Goal: Task Accomplishment & Management: Manage account settings

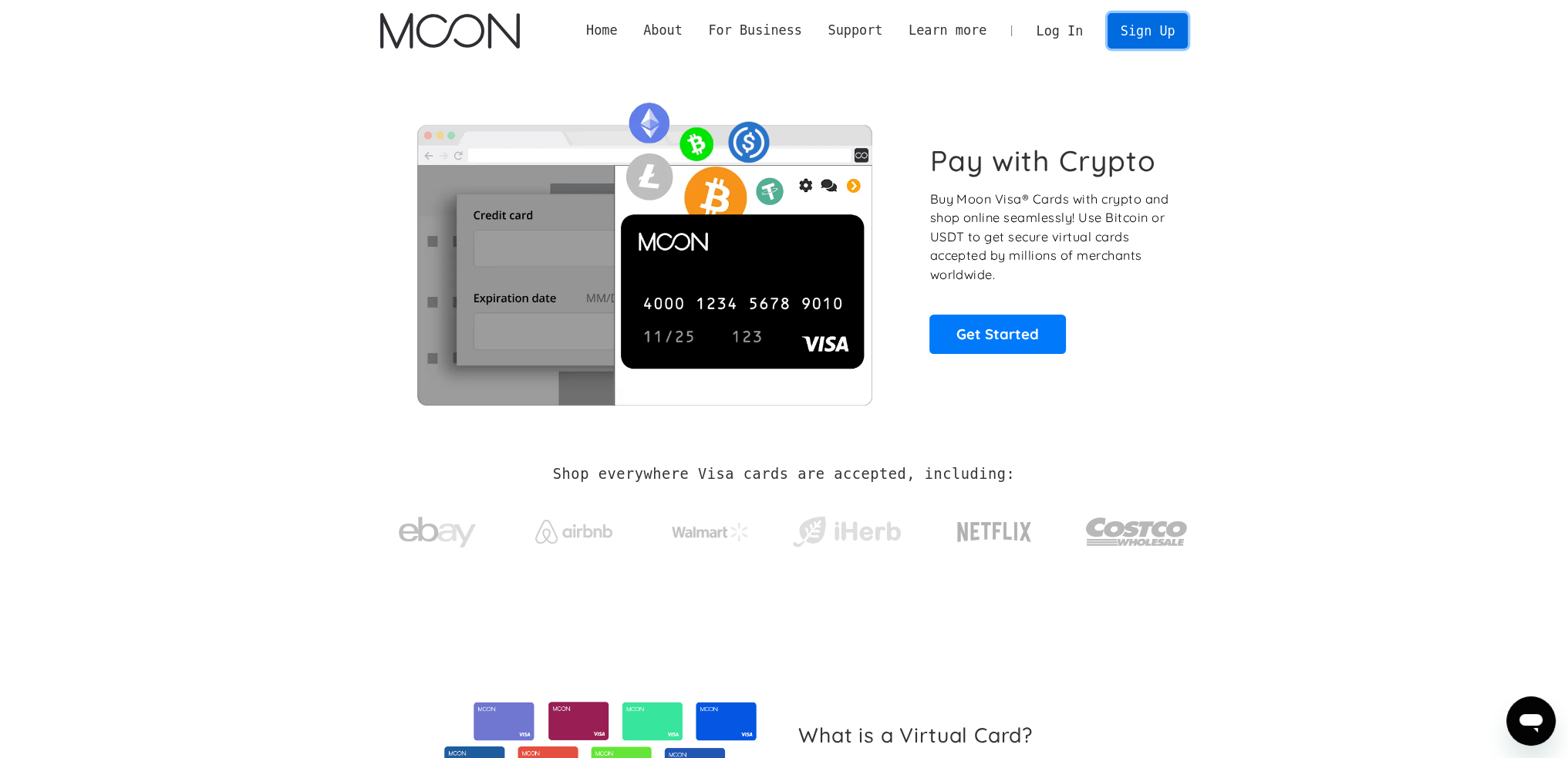
click at [1166, 41] on link "Sign Up" at bounding box center [1148, 30] width 80 height 34
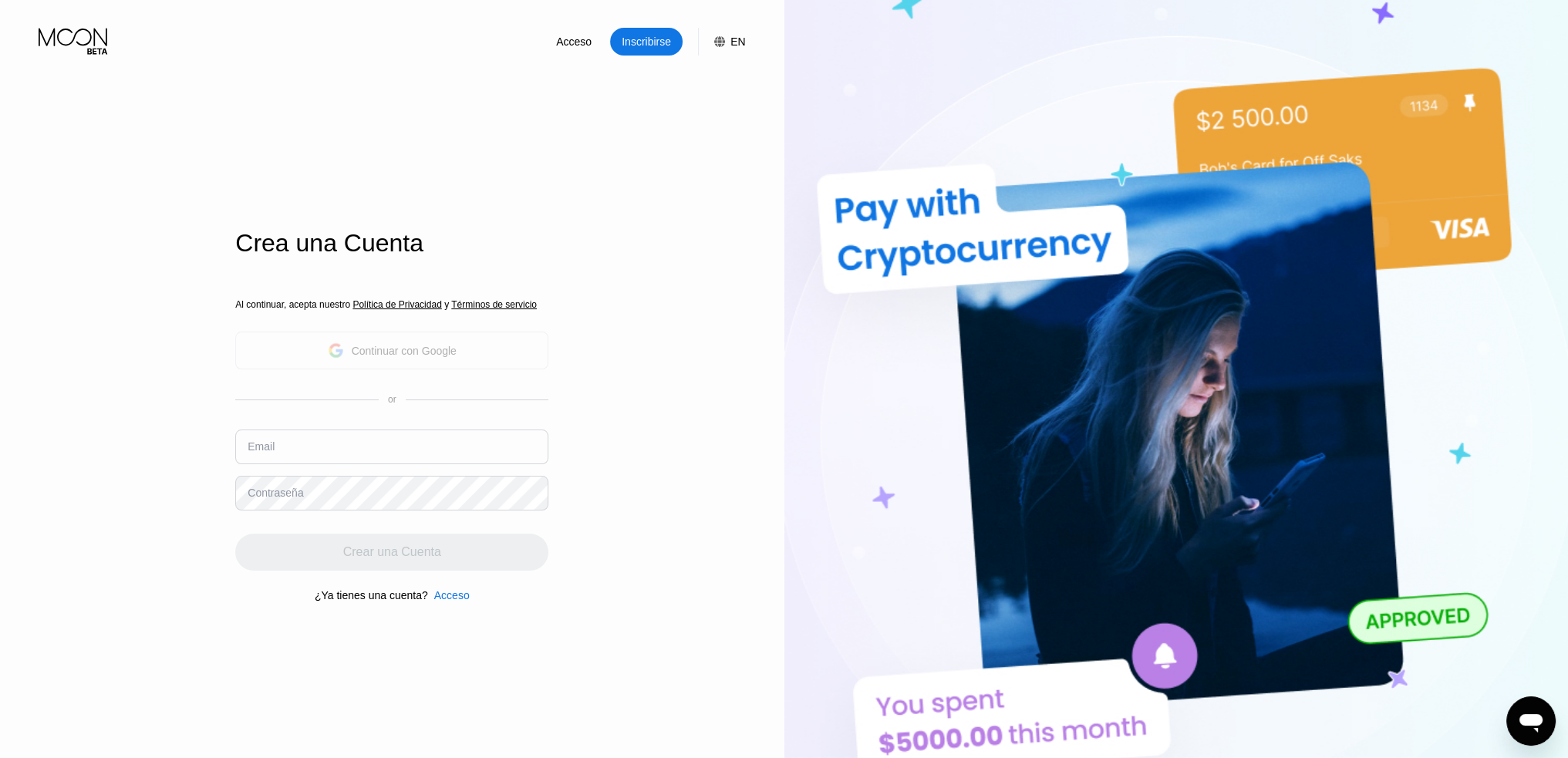
click at [441, 353] on div "Continuar con Google" at bounding box center [404, 351] width 105 height 12
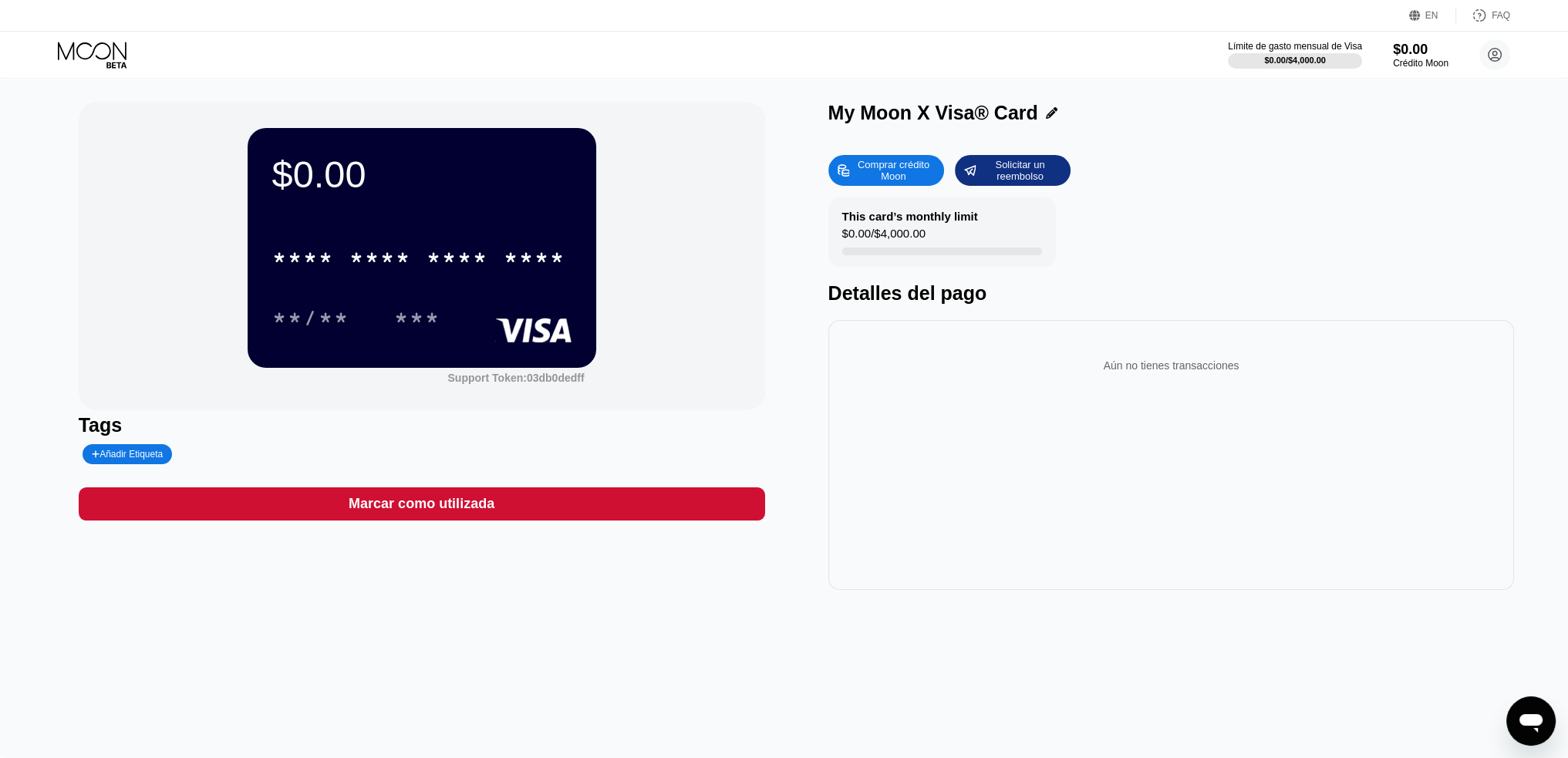
click at [551, 267] on div "****" at bounding box center [534, 259] width 61 height 25
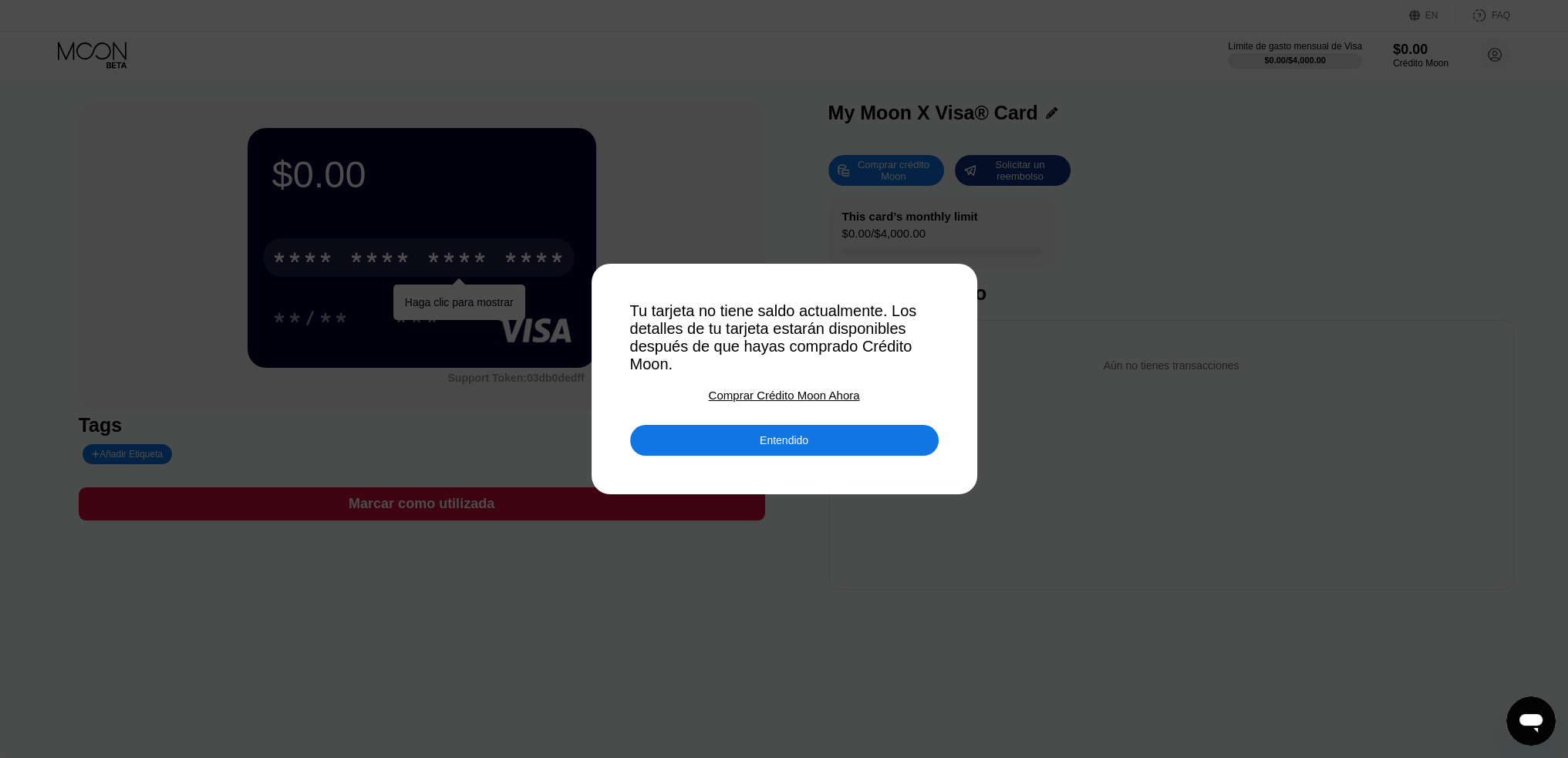
click at [813, 454] on div "Entendido" at bounding box center [784, 440] width 309 height 31
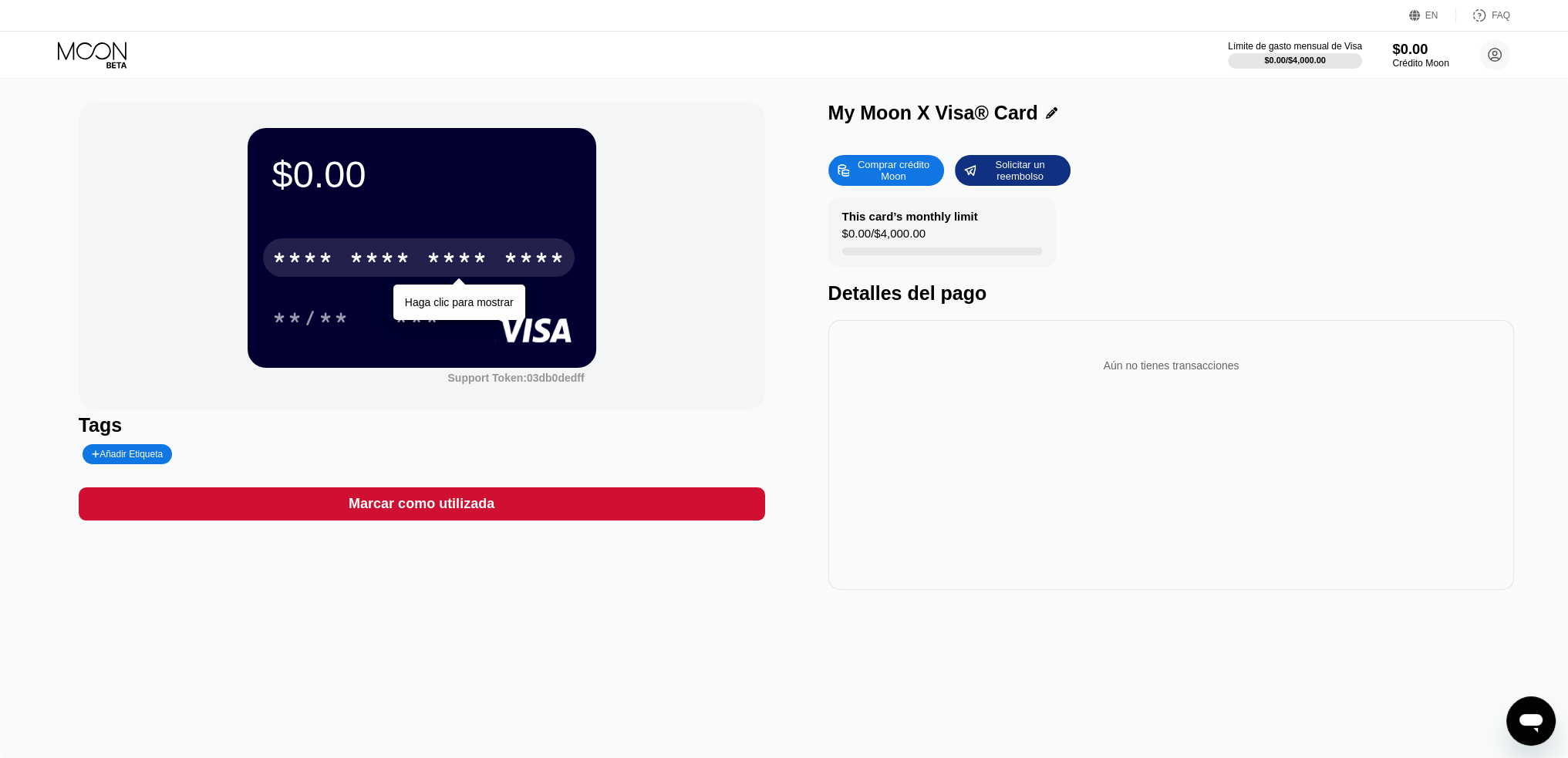
click at [1400, 52] on div "$0.00" at bounding box center [1420, 48] width 57 height 16
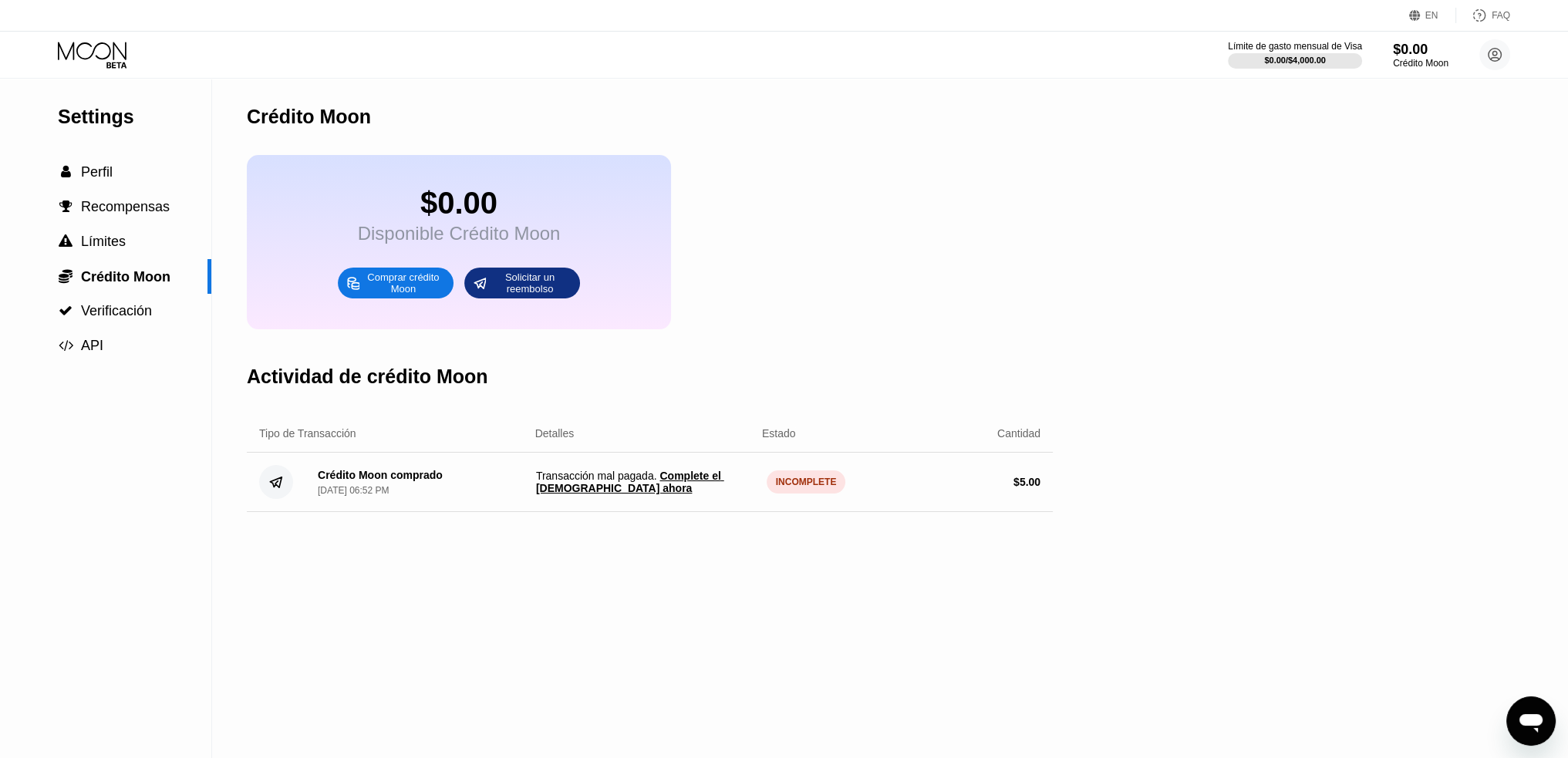
click at [703, 494] on span "Complete el pago ahora" at bounding box center [630, 482] width 188 height 25
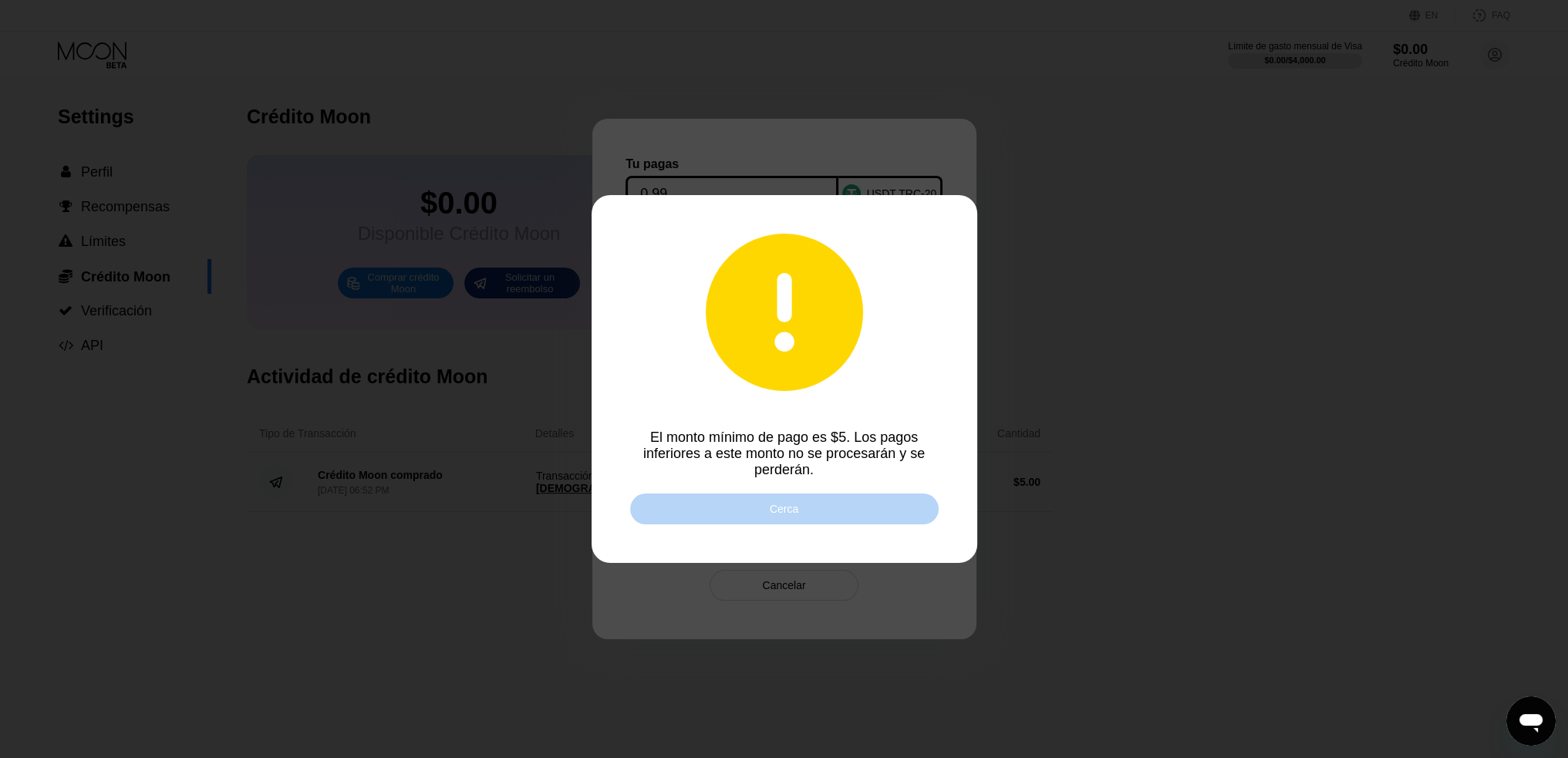
click at [769, 517] on div "Cerca" at bounding box center [784, 509] width 309 height 31
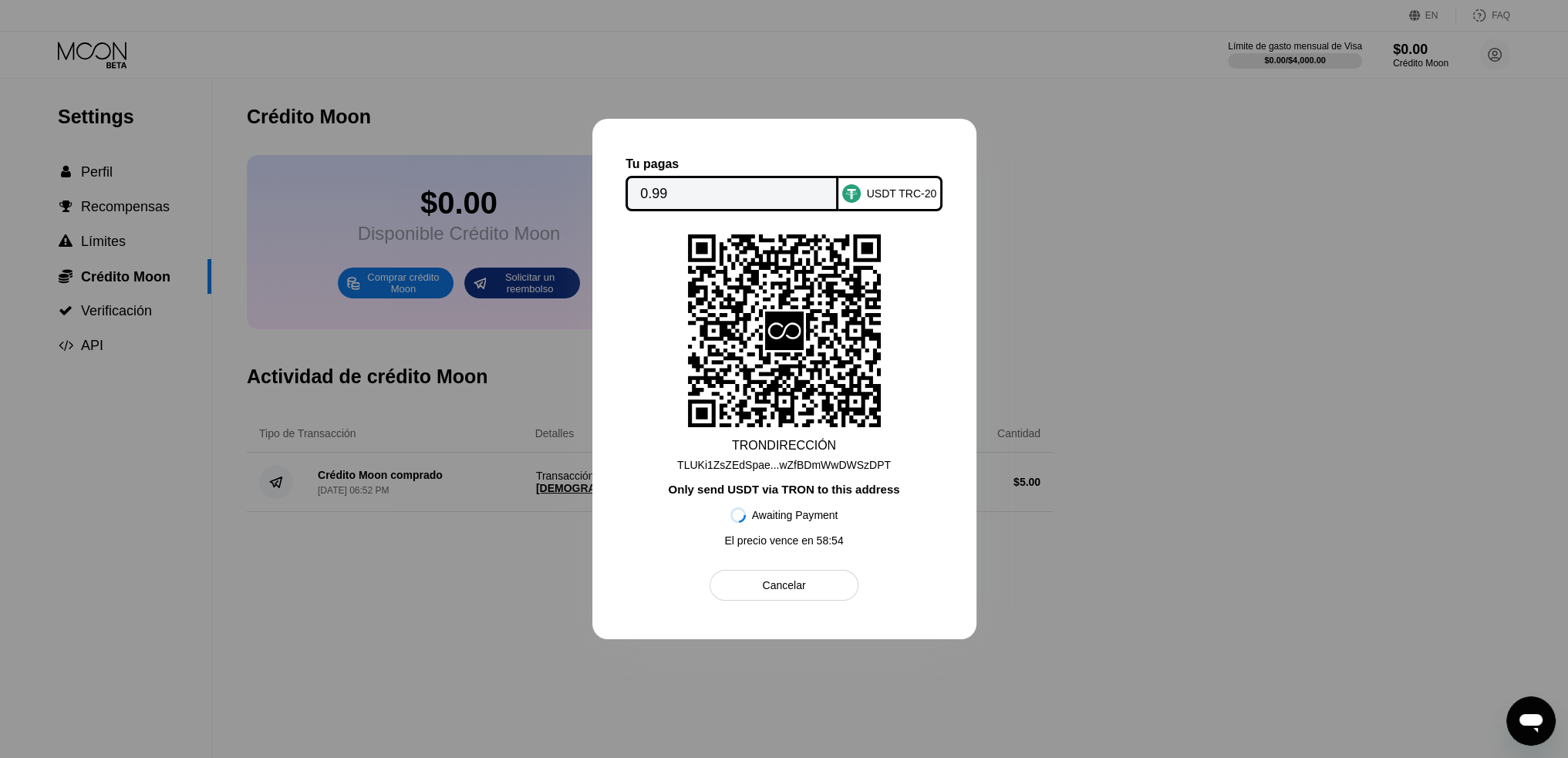
click at [817, 591] on div "Cancelar" at bounding box center [784, 585] width 149 height 31
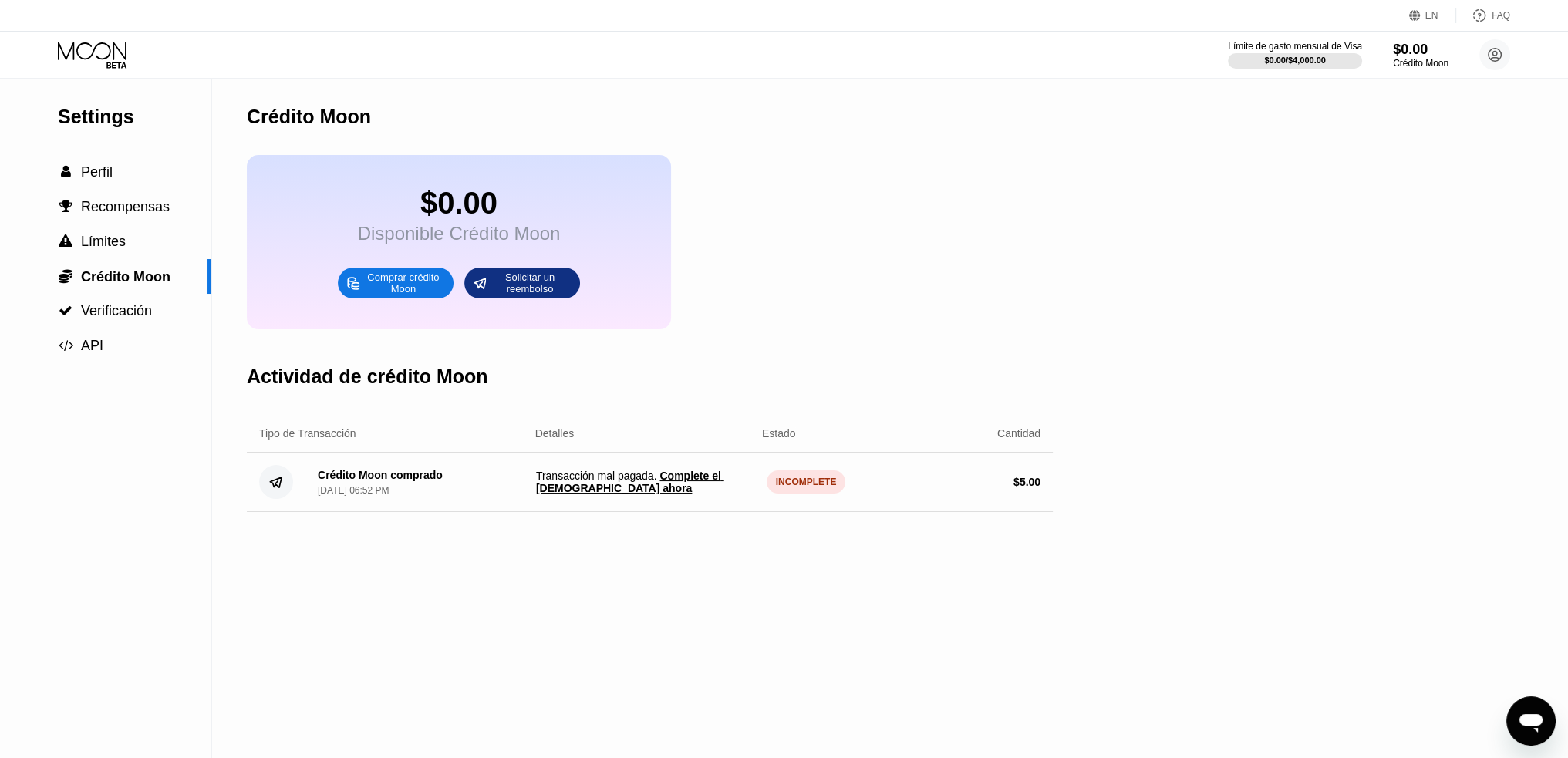
click at [805, 494] on div "INCOMPLETE" at bounding box center [806, 482] width 79 height 23
click at [690, 493] on span "Complete el pago ahora" at bounding box center [630, 482] width 188 height 25
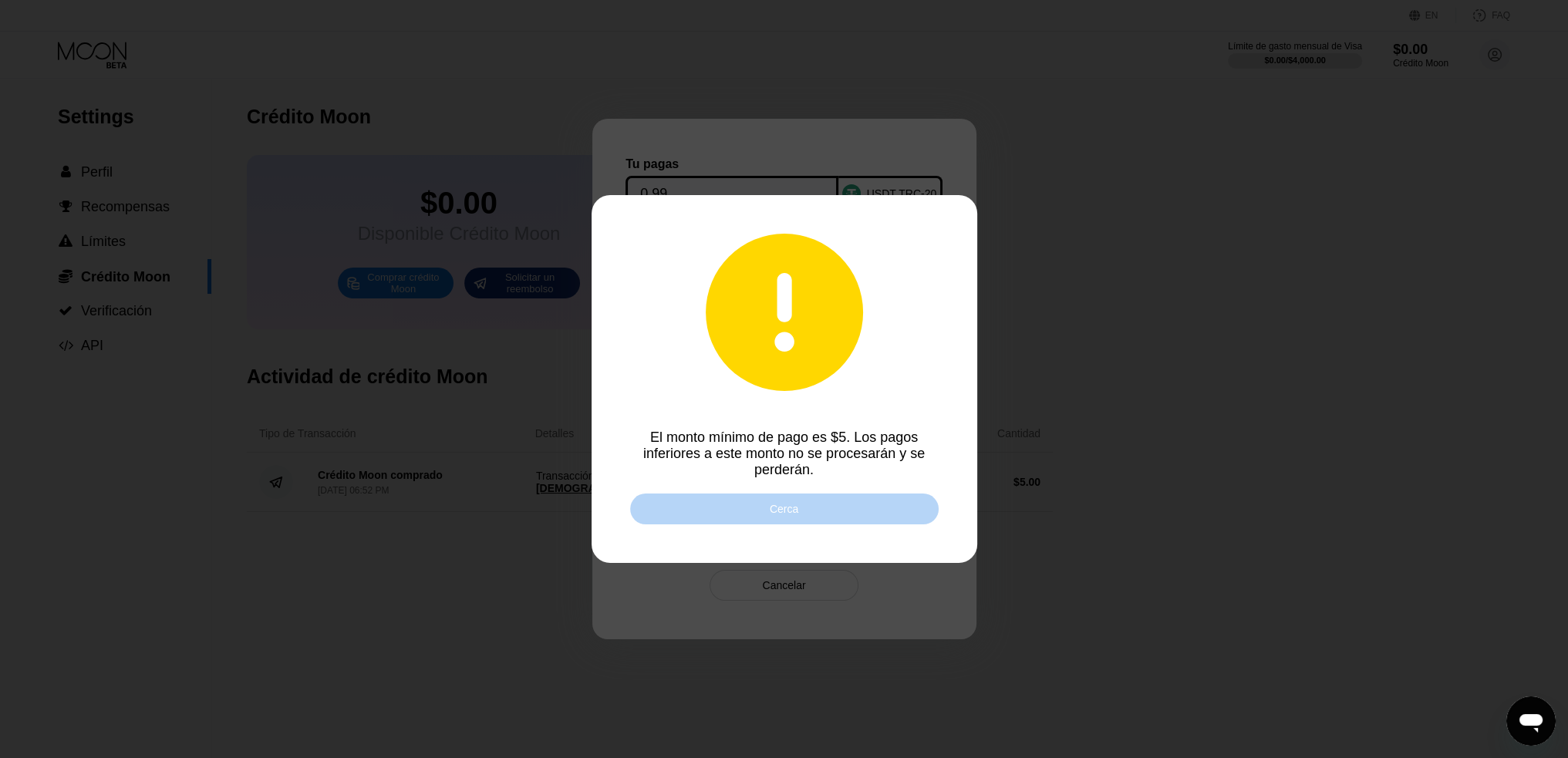
click at [782, 521] on div "Cerca" at bounding box center [784, 509] width 309 height 31
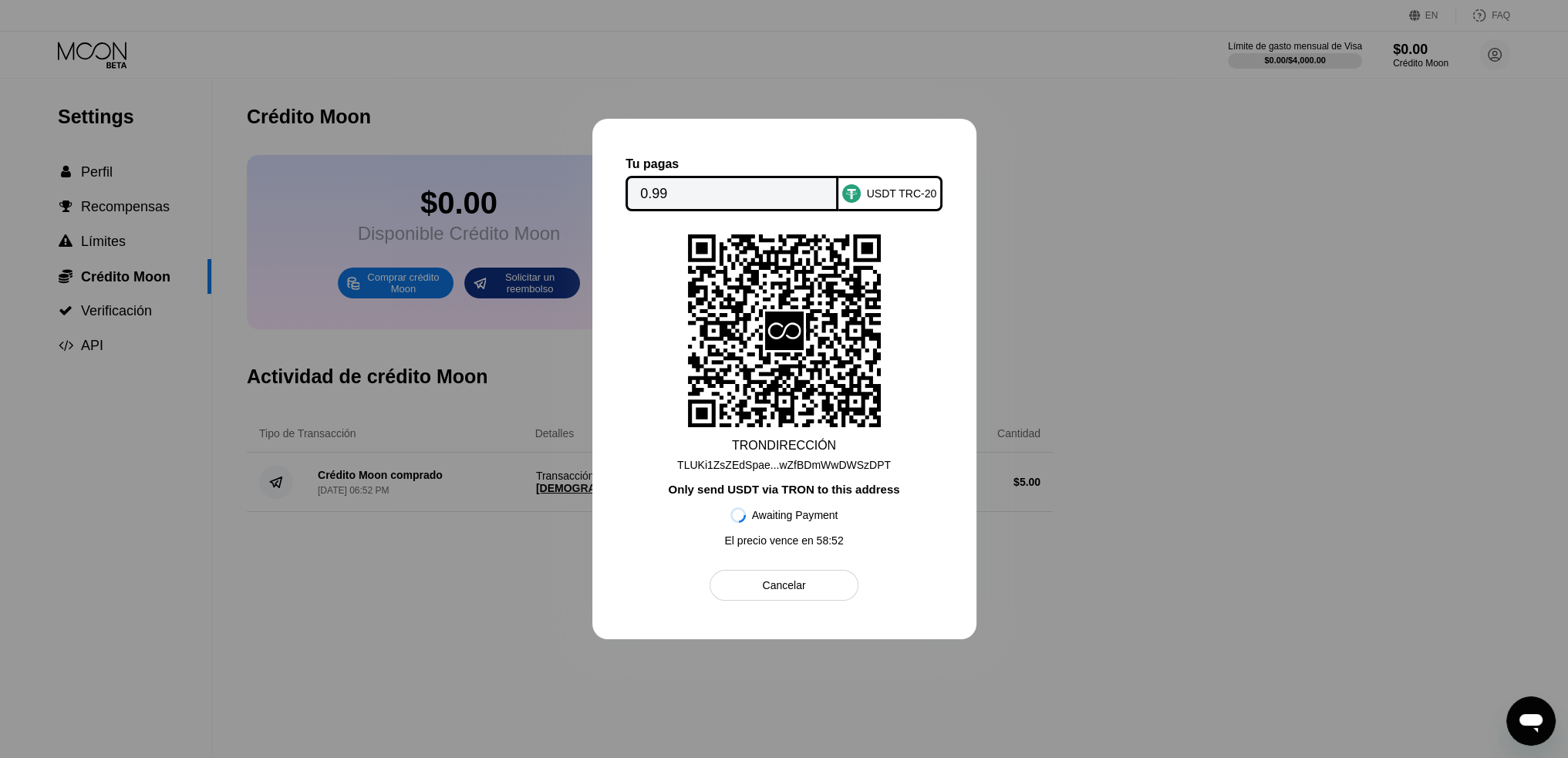
click at [766, 588] on div "Cancelar" at bounding box center [784, 585] width 43 height 14
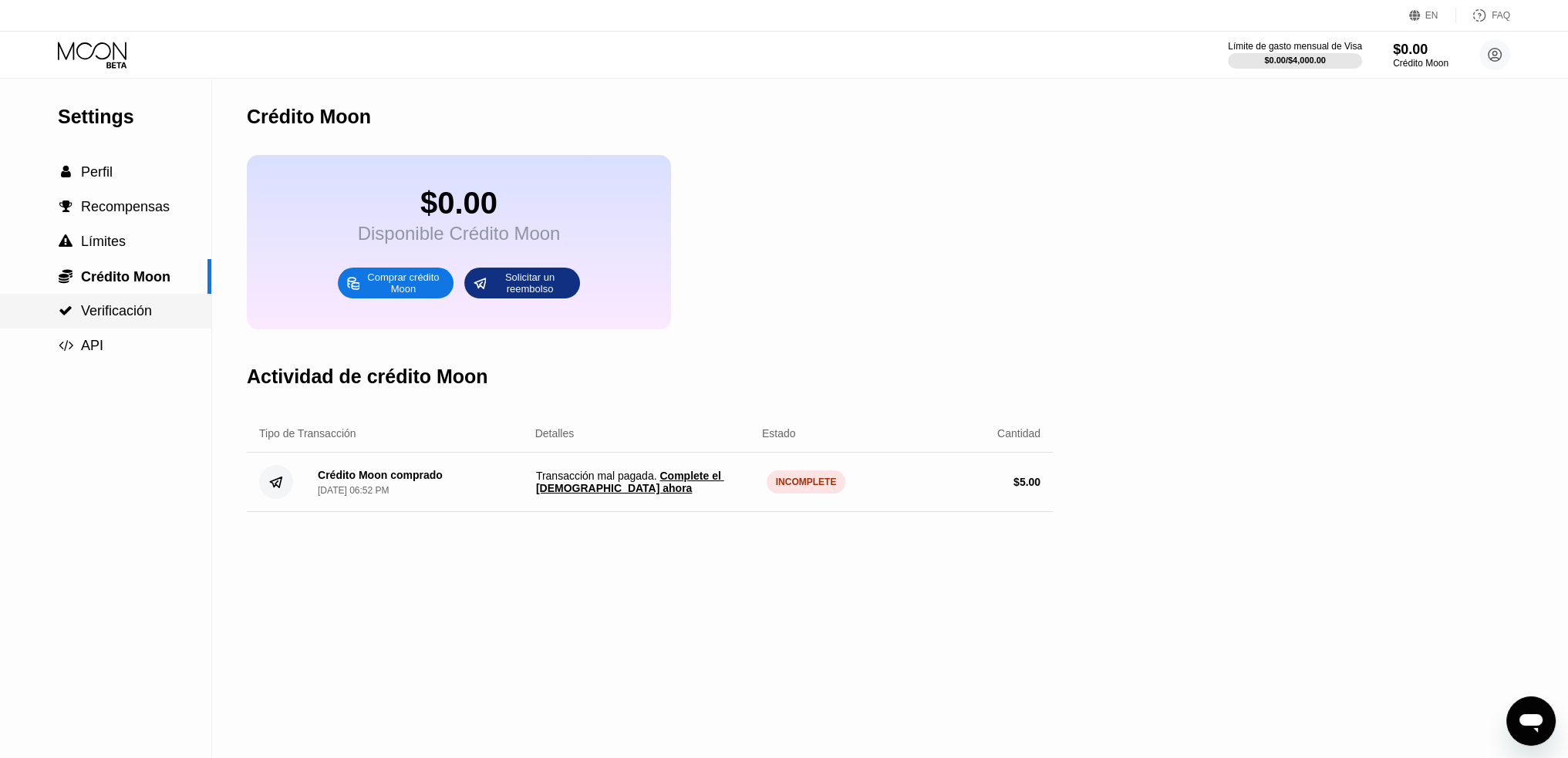
click at [128, 317] on span "Verificación" at bounding box center [116, 311] width 71 height 16
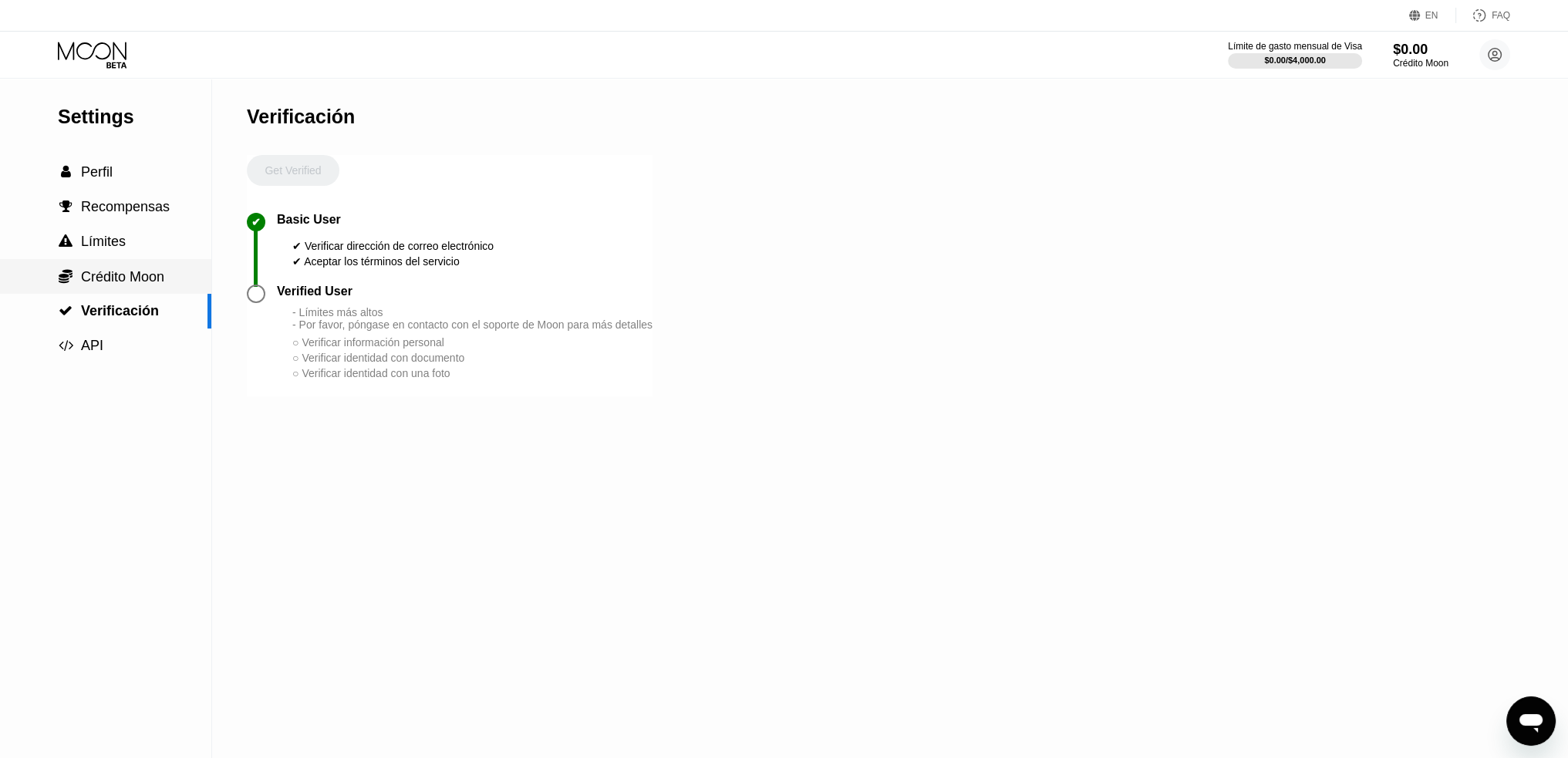
click at [145, 277] on span "Crédito Moon" at bounding box center [123, 276] width 84 height 16
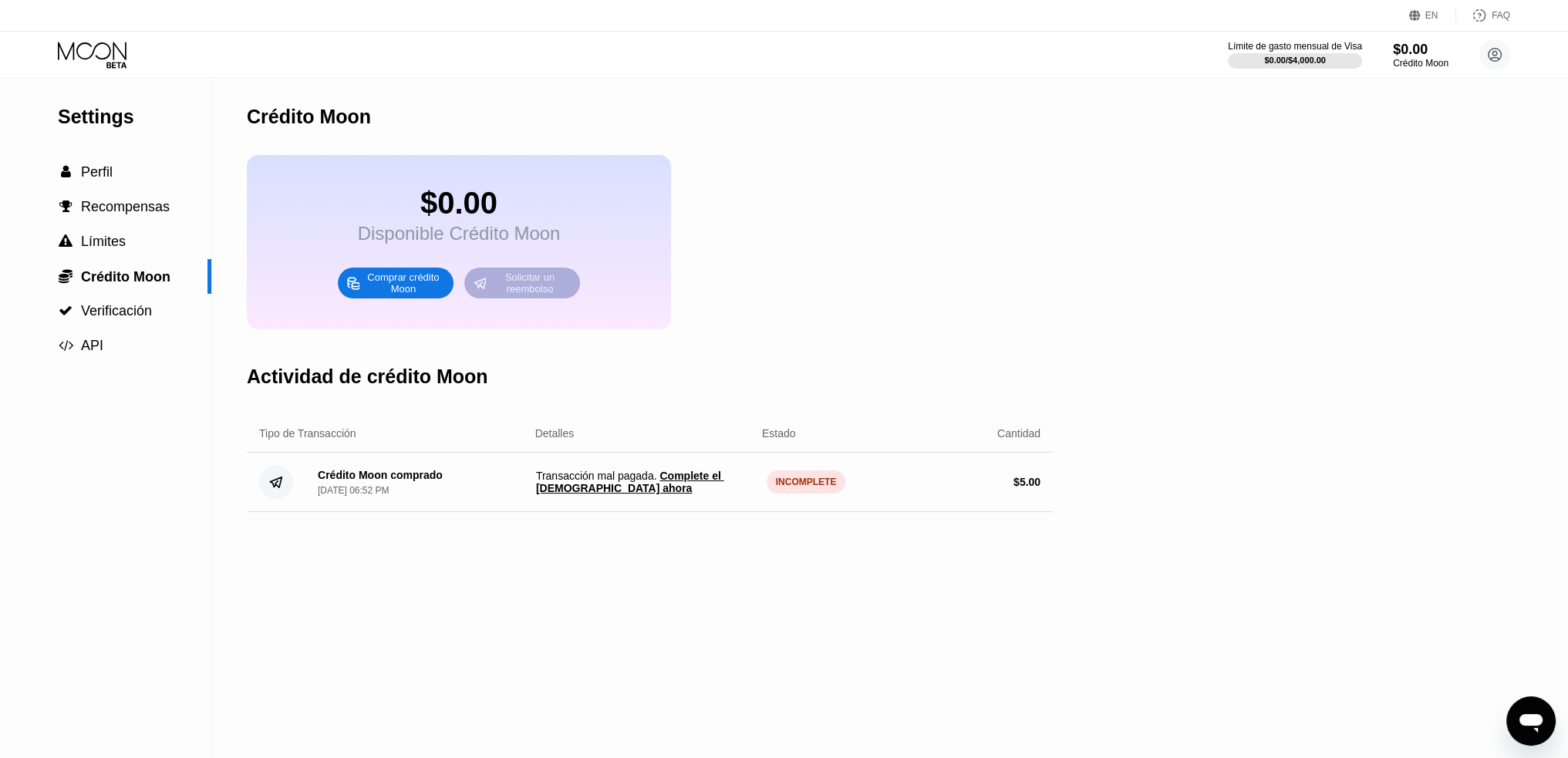
click at [543, 296] on div "Solicitar un reembolso" at bounding box center [529, 283] width 85 height 25
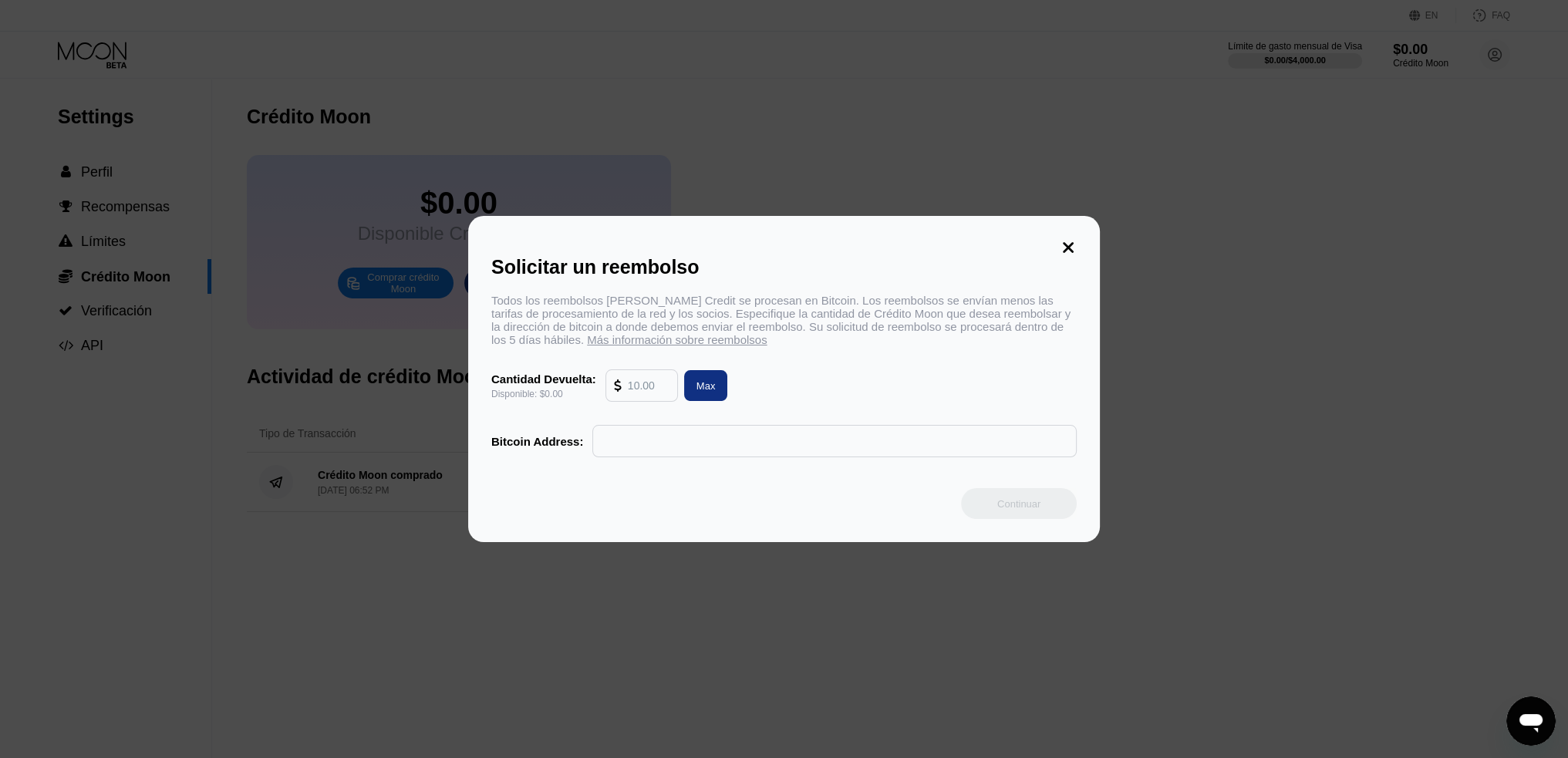
click at [1065, 242] on icon at bounding box center [1068, 247] width 11 height 11
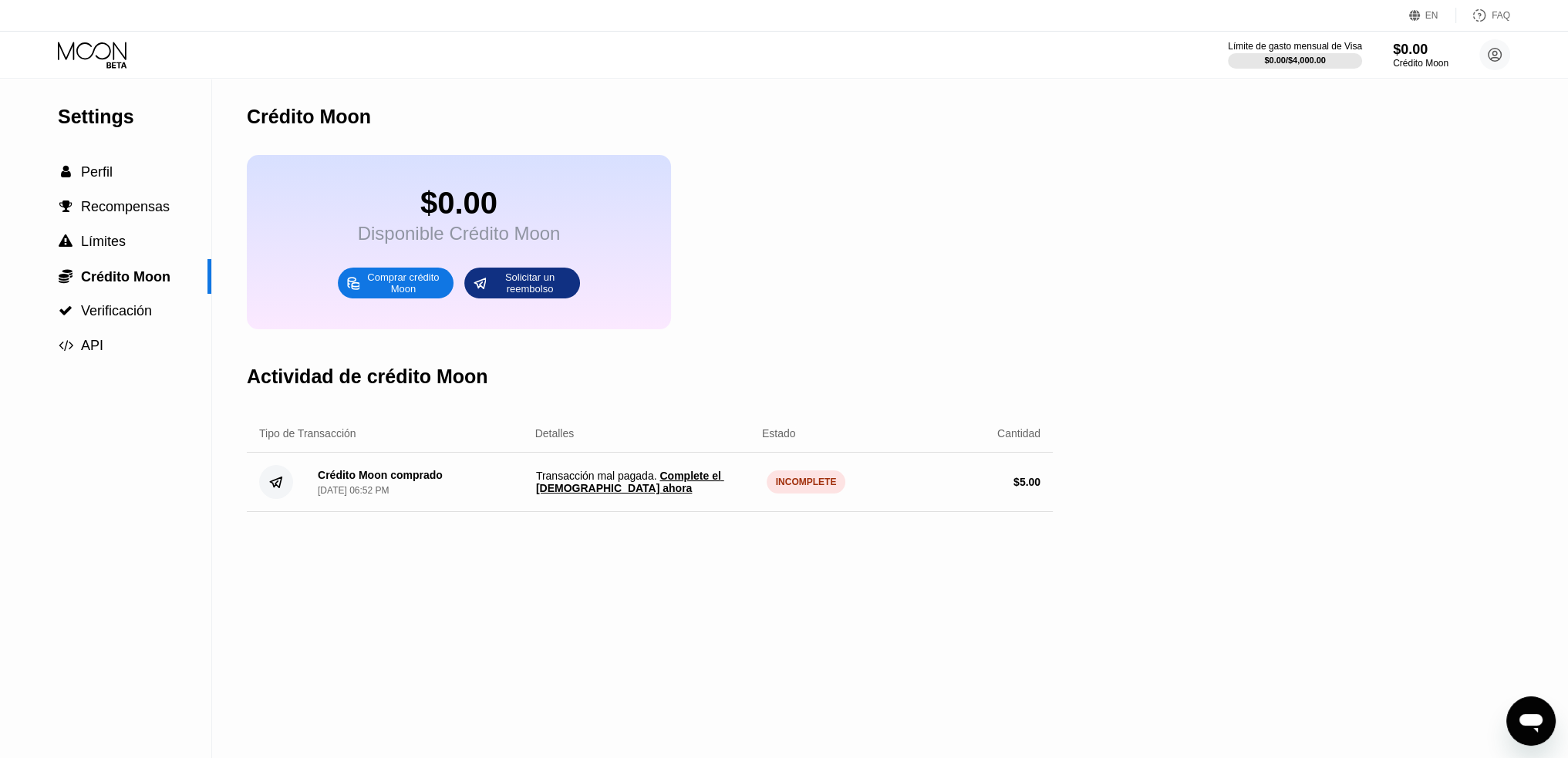
click at [719, 494] on span "Complete el pago ahora" at bounding box center [630, 482] width 188 height 25
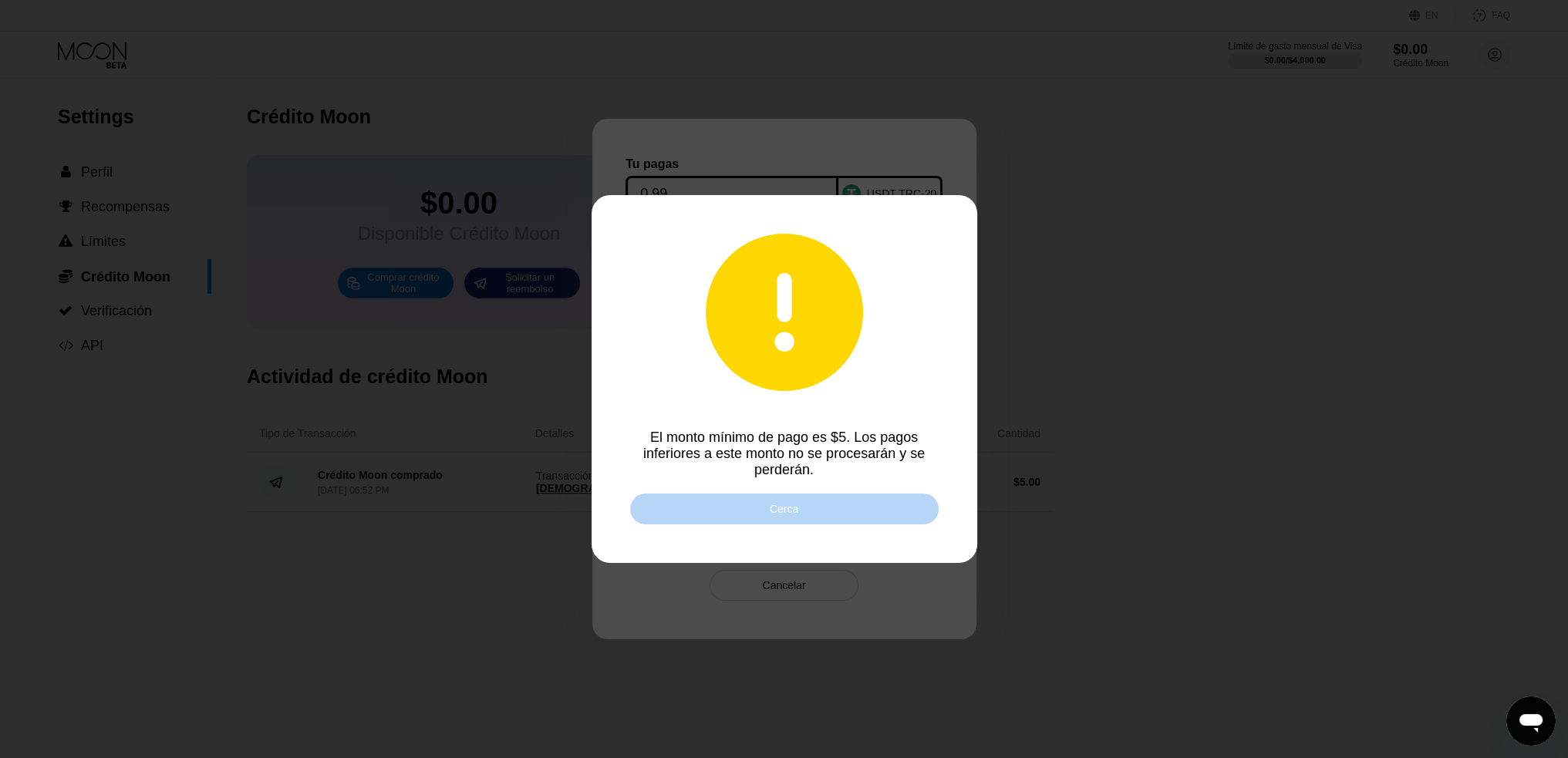
click at [752, 516] on div "Cerca" at bounding box center [784, 509] width 309 height 31
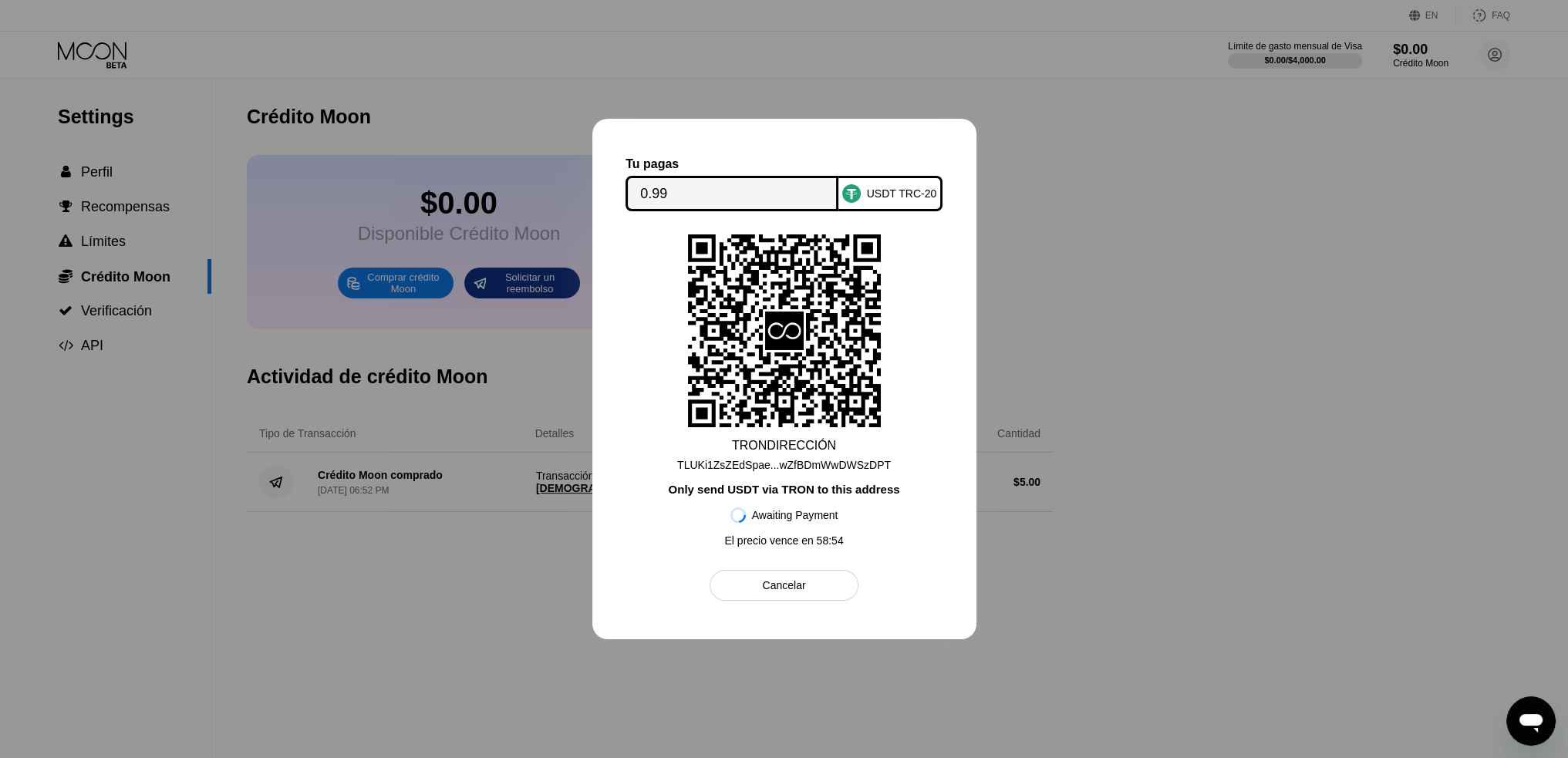
click at [821, 496] on div "Only send USDT via TRON to this address" at bounding box center [784, 489] width 232 height 13
click at [823, 464] on div "TLUKi1ZsZEdSpae...wZfBDmWwDWSzDPT" at bounding box center [784, 464] width 214 height 12
click at [821, 598] on div "Cancelar" at bounding box center [784, 585] width 149 height 31
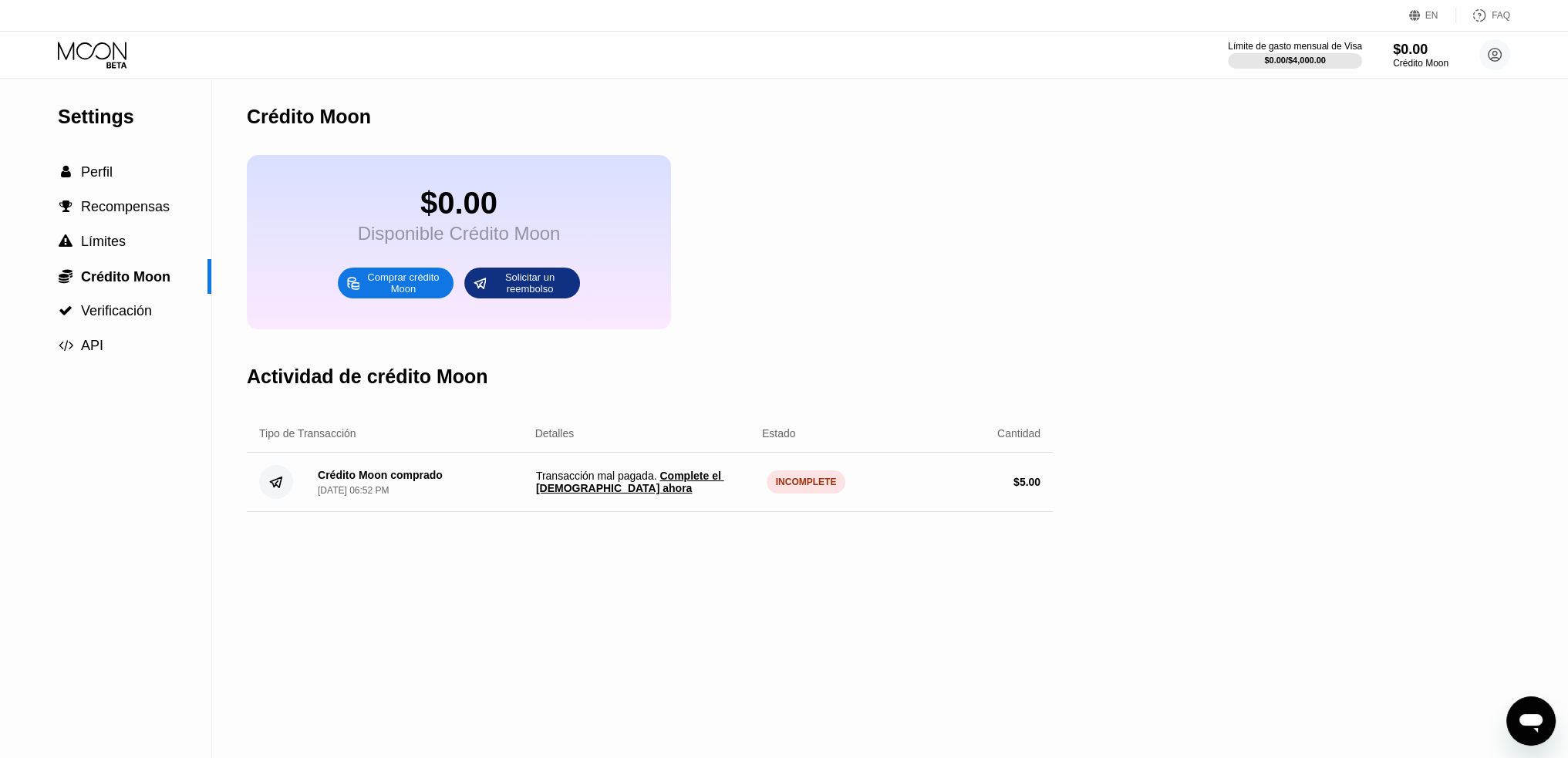
click at [793, 488] on div "INCOMPLETE" at bounding box center [806, 482] width 79 height 23
click at [792, 494] on div "INCOMPLETE" at bounding box center [806, 482] width 79 height 23
click at [681, 489] on span "Complete el pago ahora" at bounding box center [630, 482] width 188 height 25
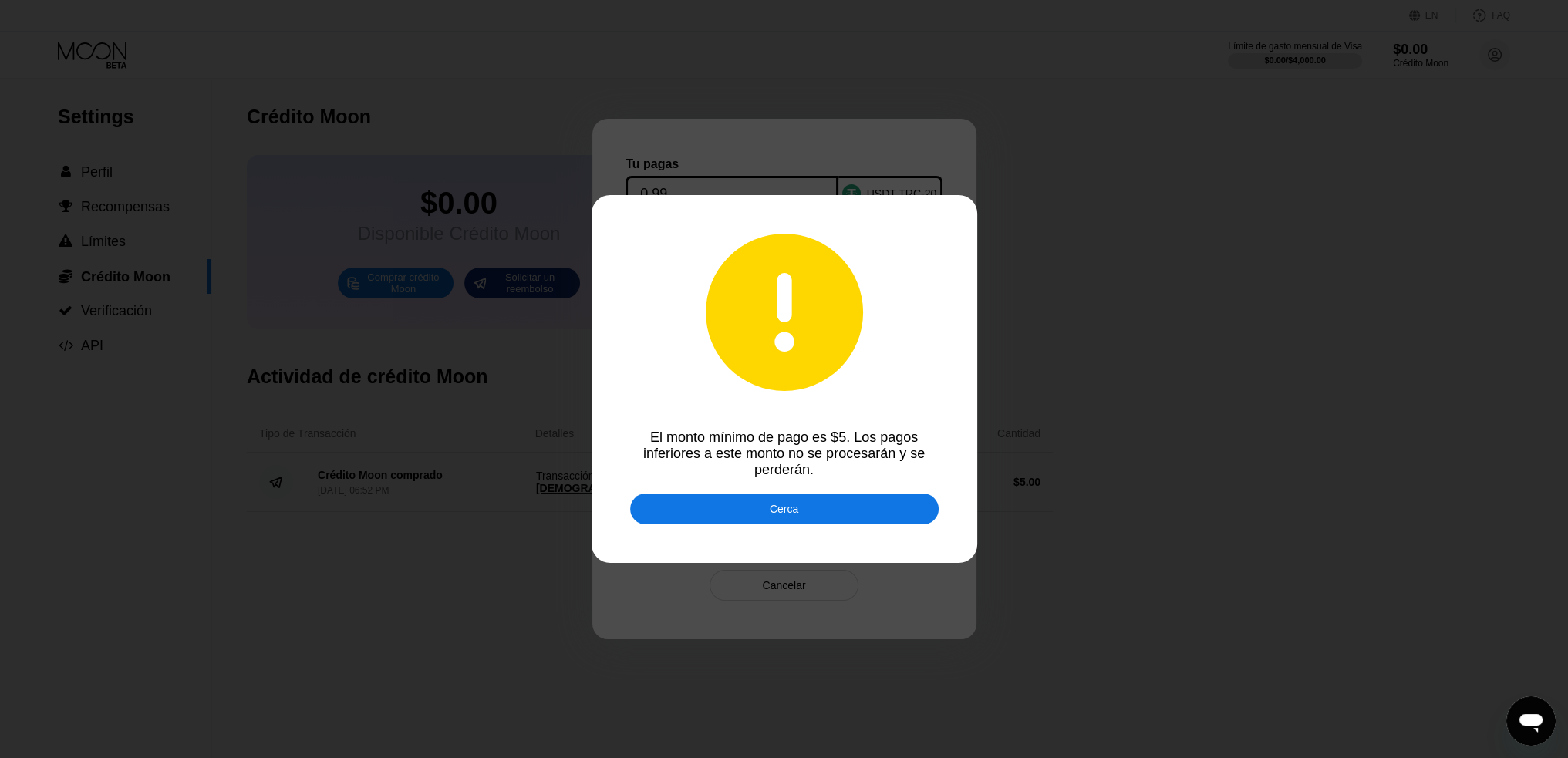
click at [806, 516] on div "Cerca" at bounding box center [784, 509] width 309 height 31
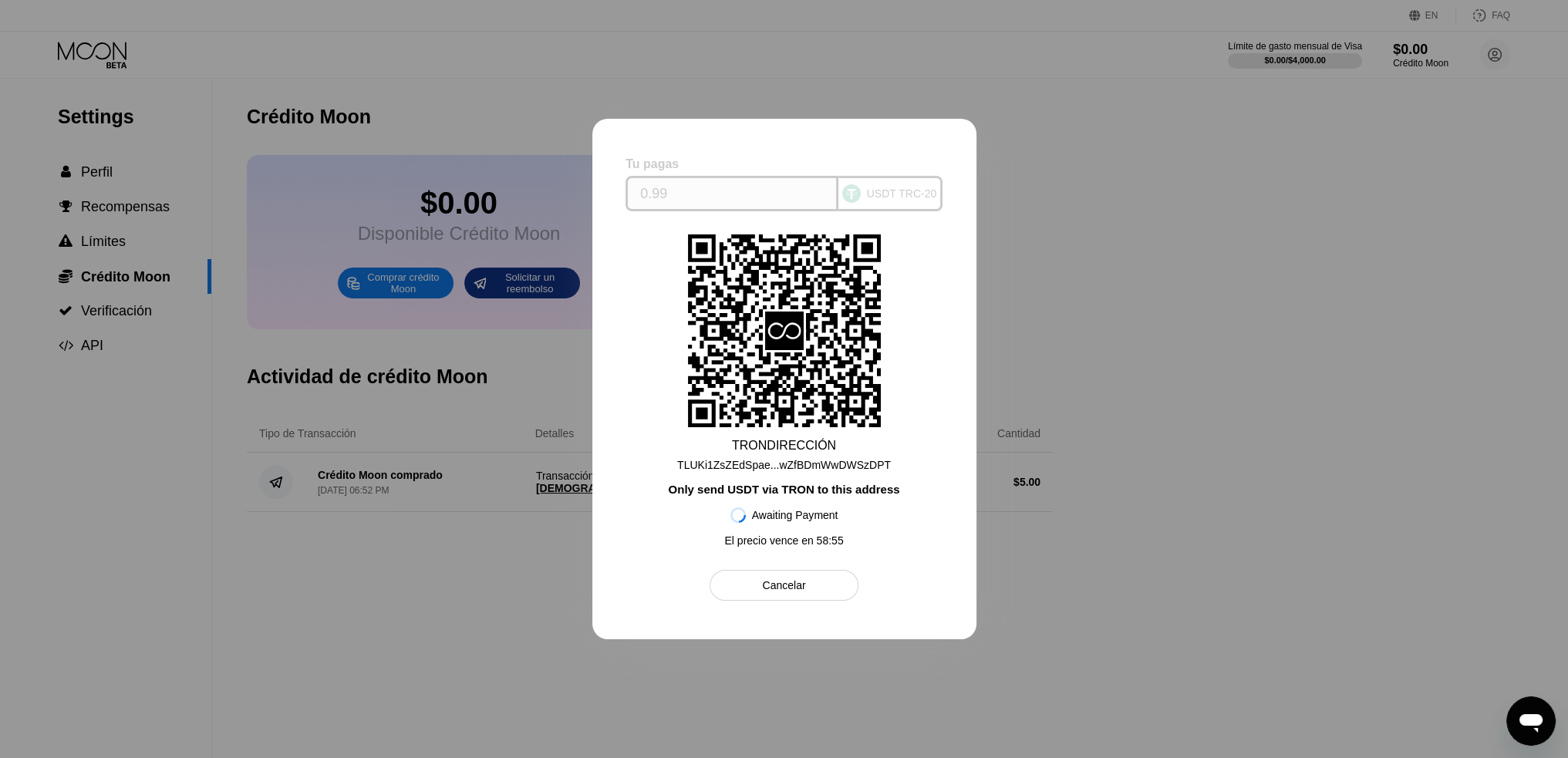
click at [684, 189] on input "0.99" at bounding box center [731, 193] width 183 height 31
click at [682, 191] on input "0.99" at bounding box center [731, 193] width 183 height 31
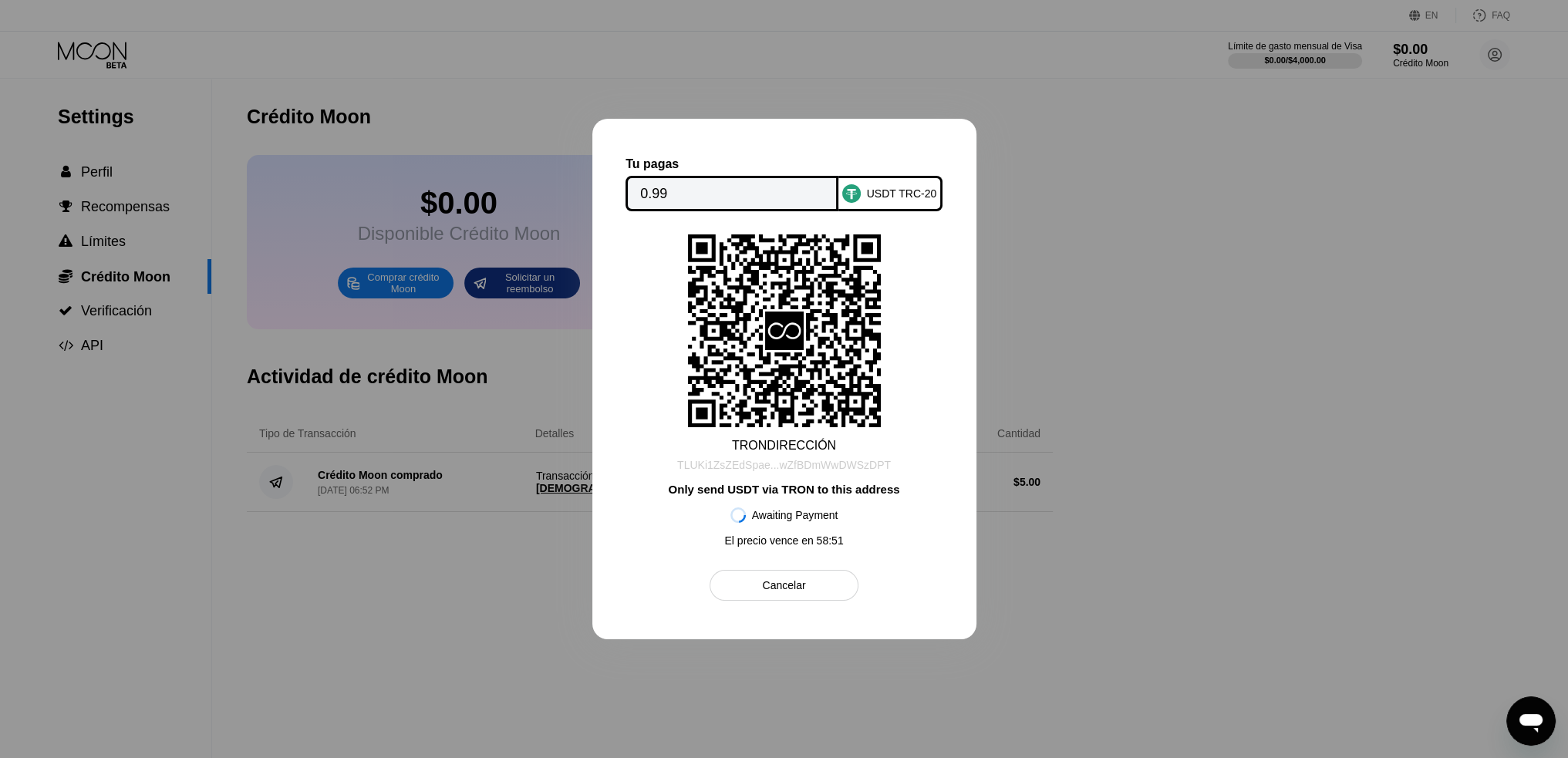
click at [810, 470] on div "TLUKi1ZsZEdSpae...wZfBDmWwDWSzDPT" at bounding box center [784, 464] width 214 height 12
click at [1235, 363] on div at bounding box center [784, 379] width 1568 height 758
click at [808, 592] on div "Cancelar" at bounding box center [784, 585] width 149 height 31
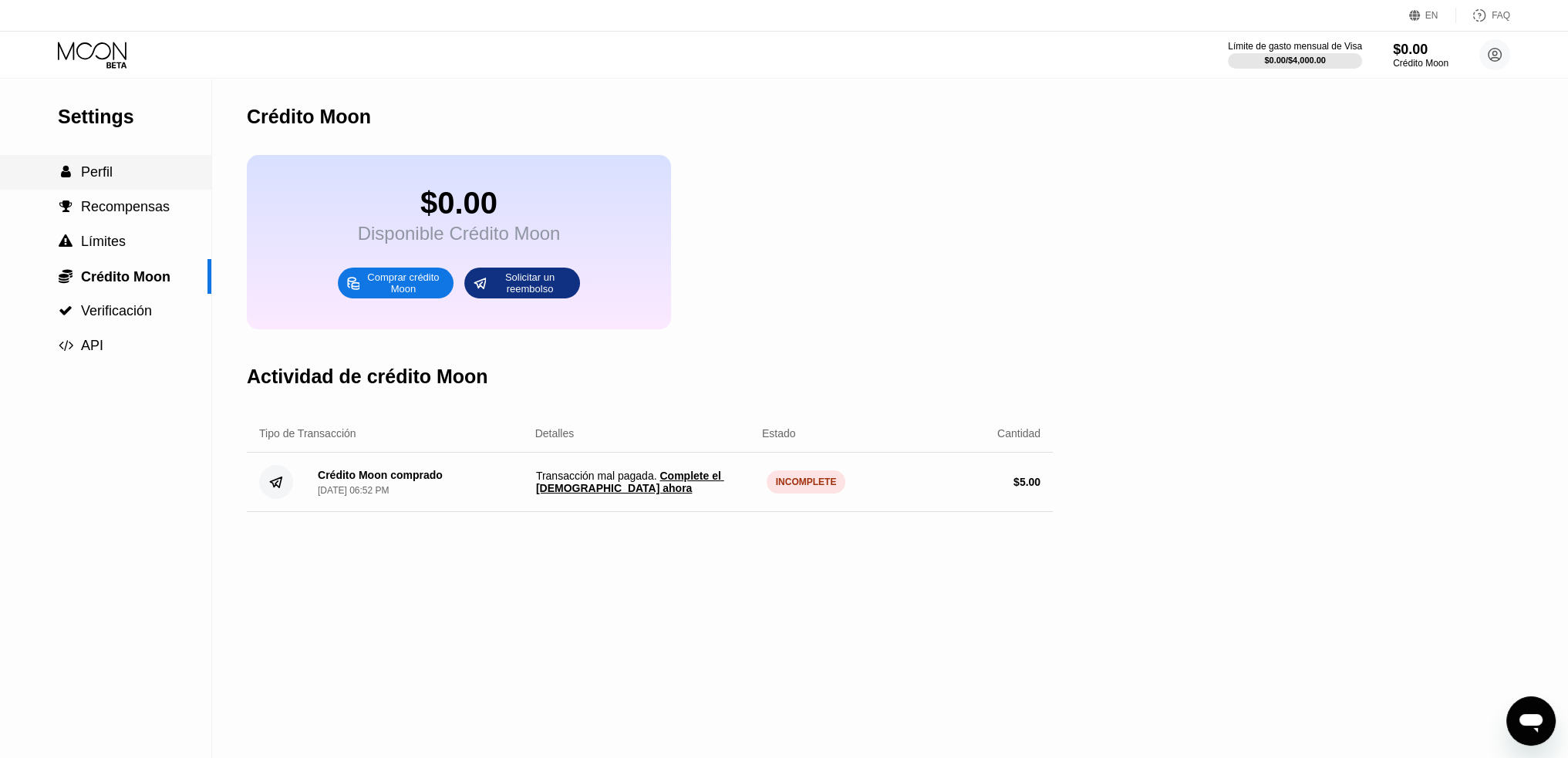
click at [139, 166] on div " Perfil" at bounding box center [105, 172] width 211 height 34
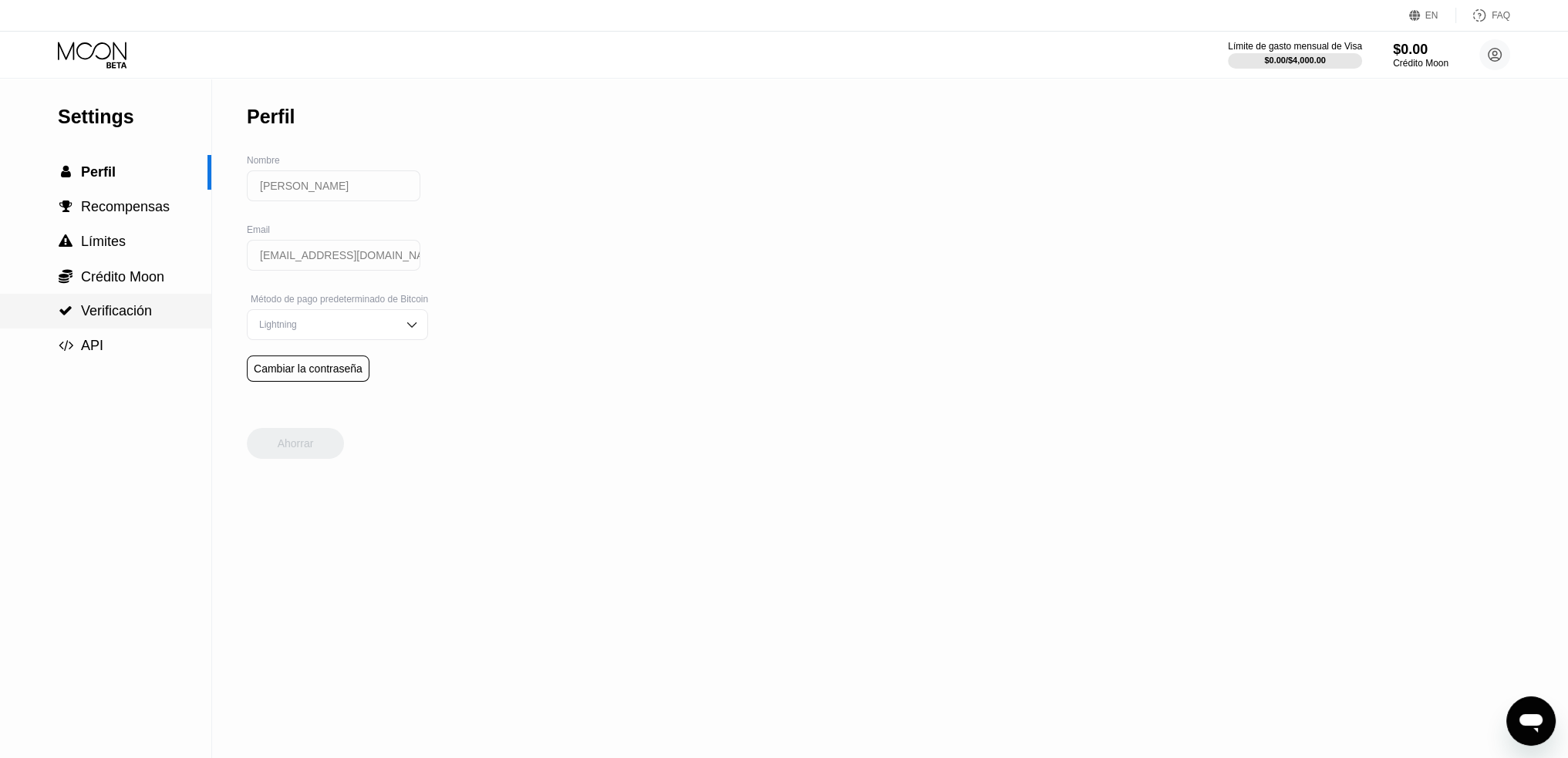
click at [127, 298] on div " Verificación" at bounding box center [105, 311] width 211 height 34
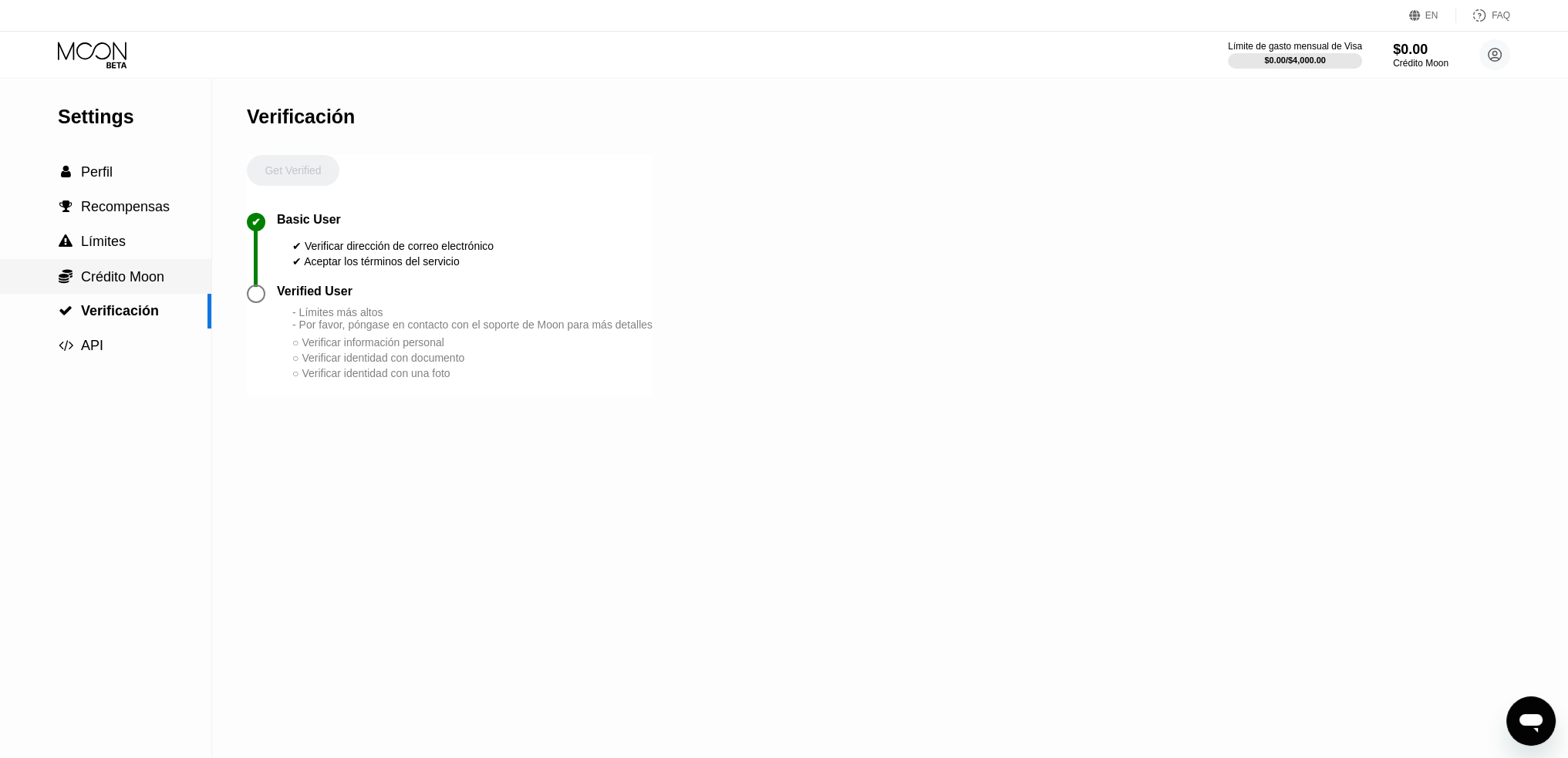
click at [135, 285] on span "Crédito Moon" at bounding box center [123, 276] width 84 height 16
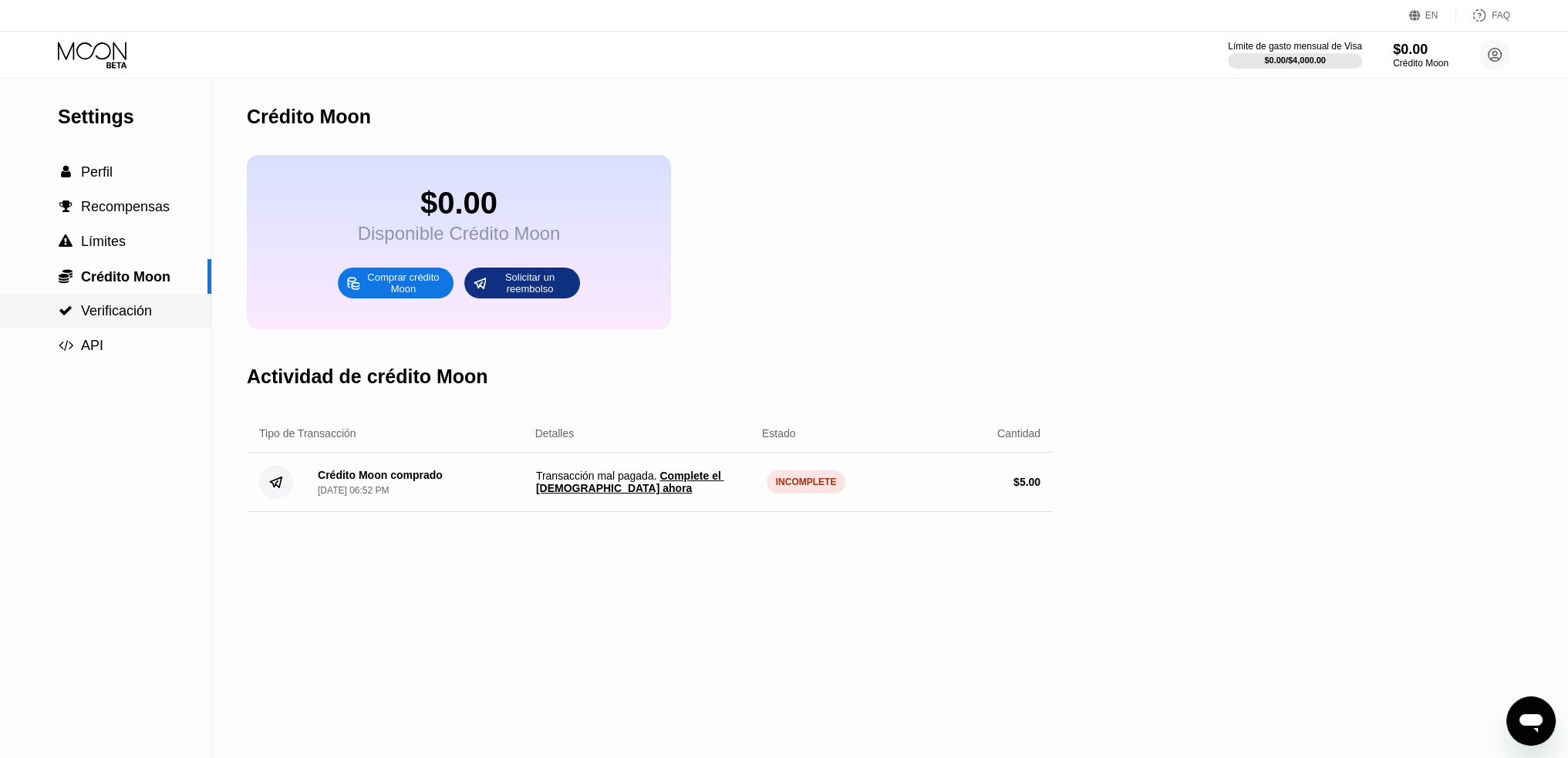
click at [135, 318] on span "Verificación" at bounding box center [116, 311] width 71 height 16
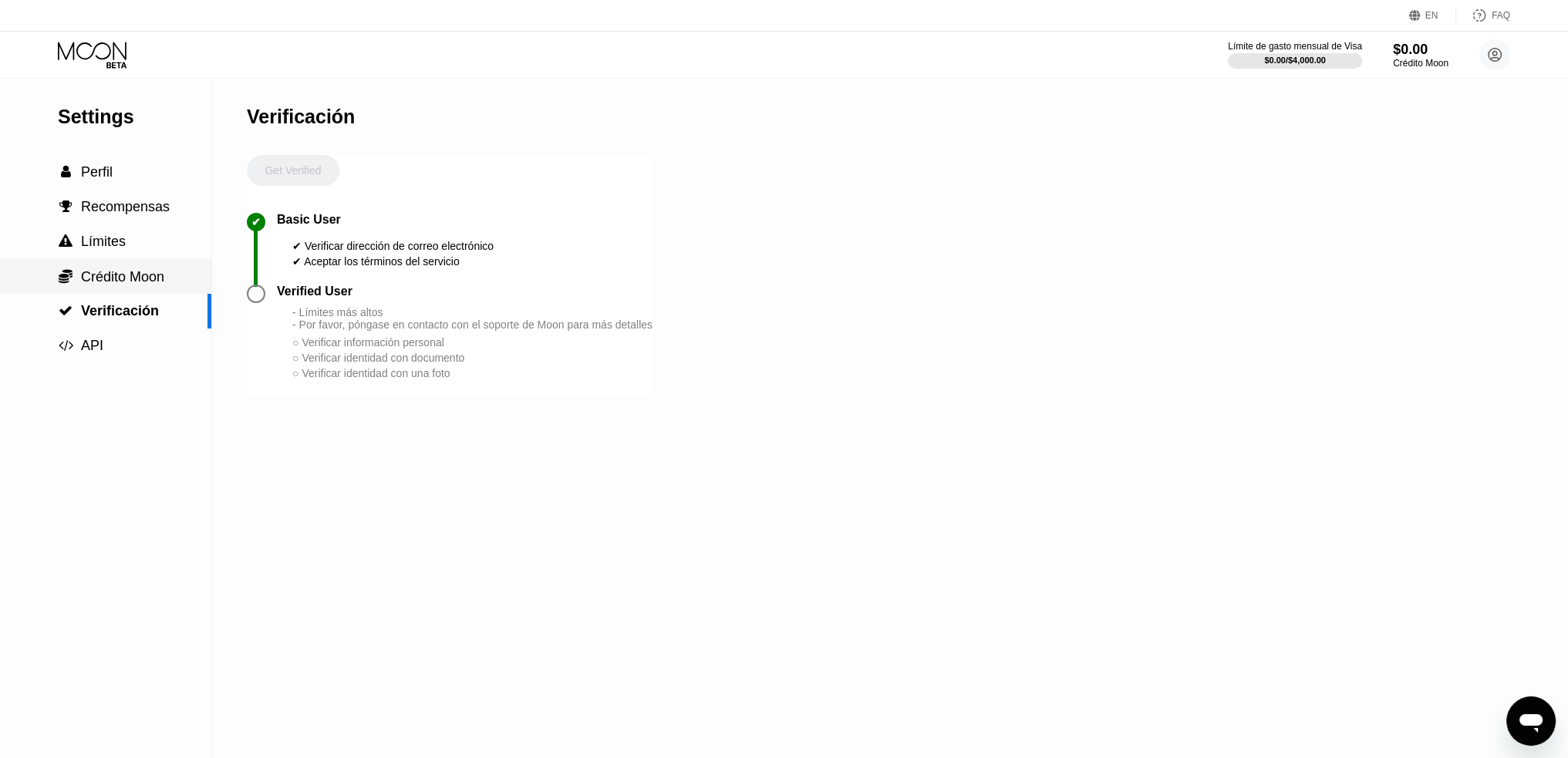
click at [151, 292] on div " Crédito Moon" at bounding box center [105, 276] width 211 height 34
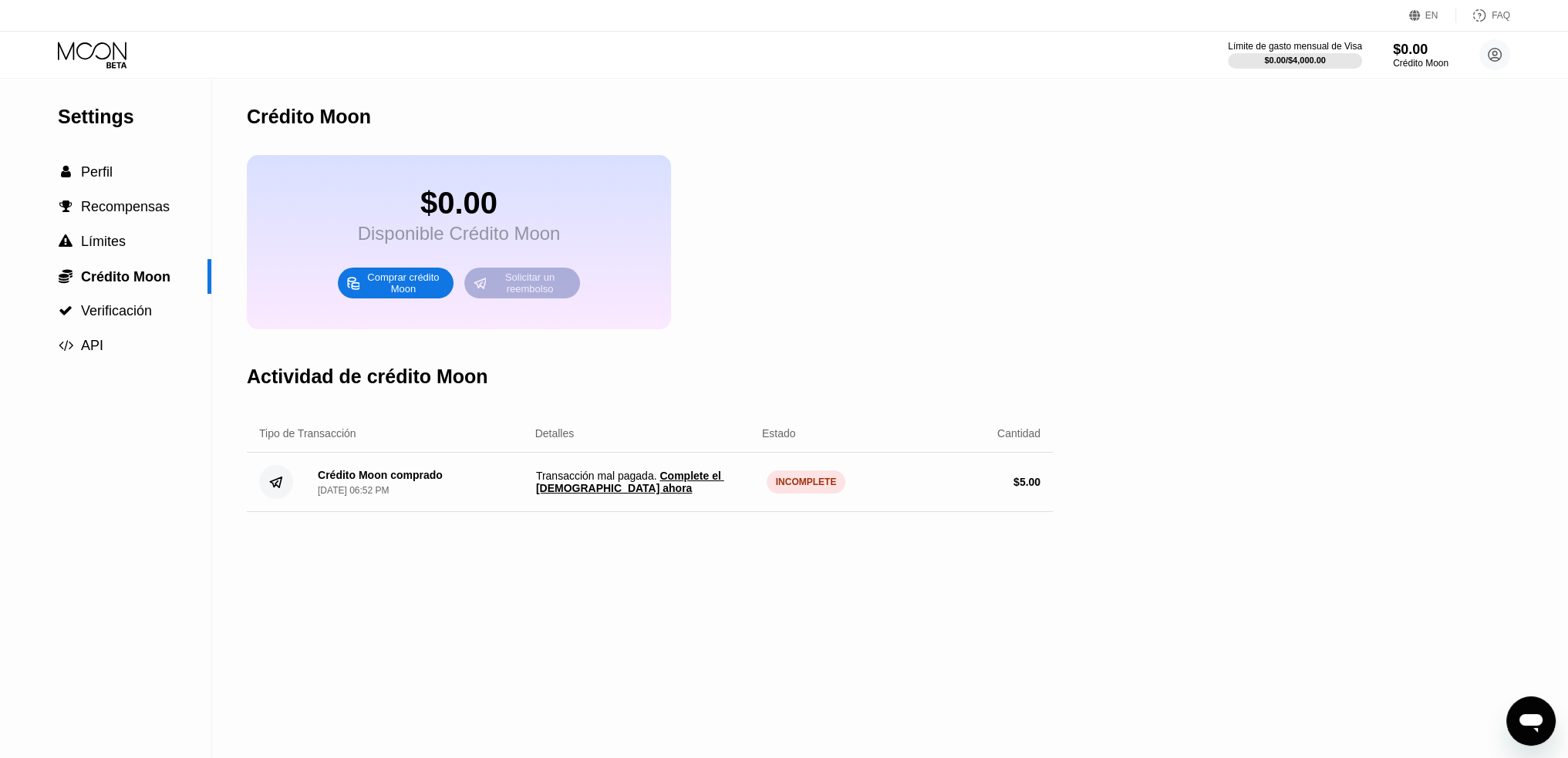
click at [540, 296] on div "Solicitar un reembolso" at bounding box center [529, 283] width 85 height 25
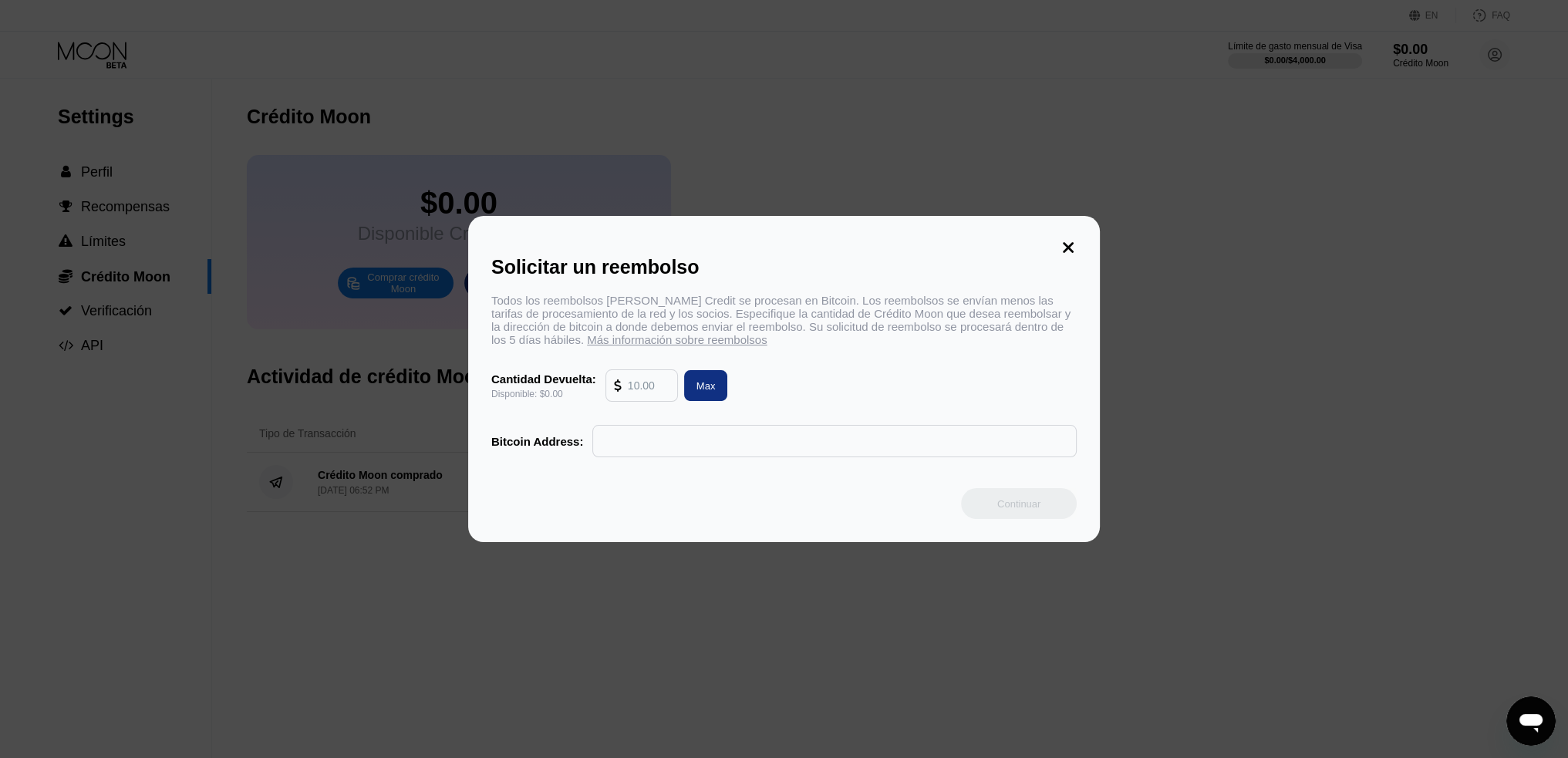
click at [661, 389] on input "text" at bounding box center [649, 385] width 42 height 31
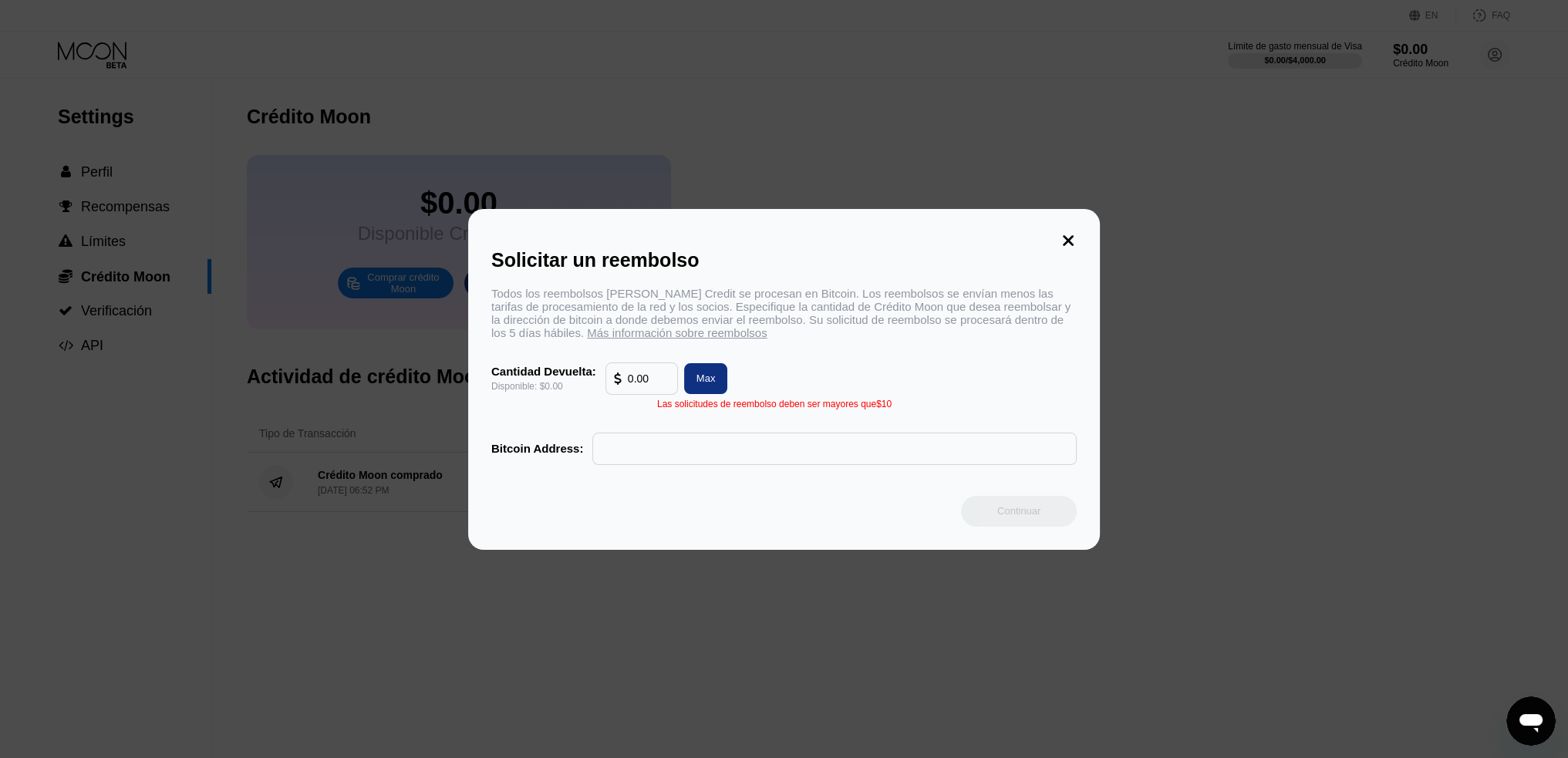
type input "0.00"
click at [1074, 233] on icon at bounding box center [1068, 241] width 17 height 17
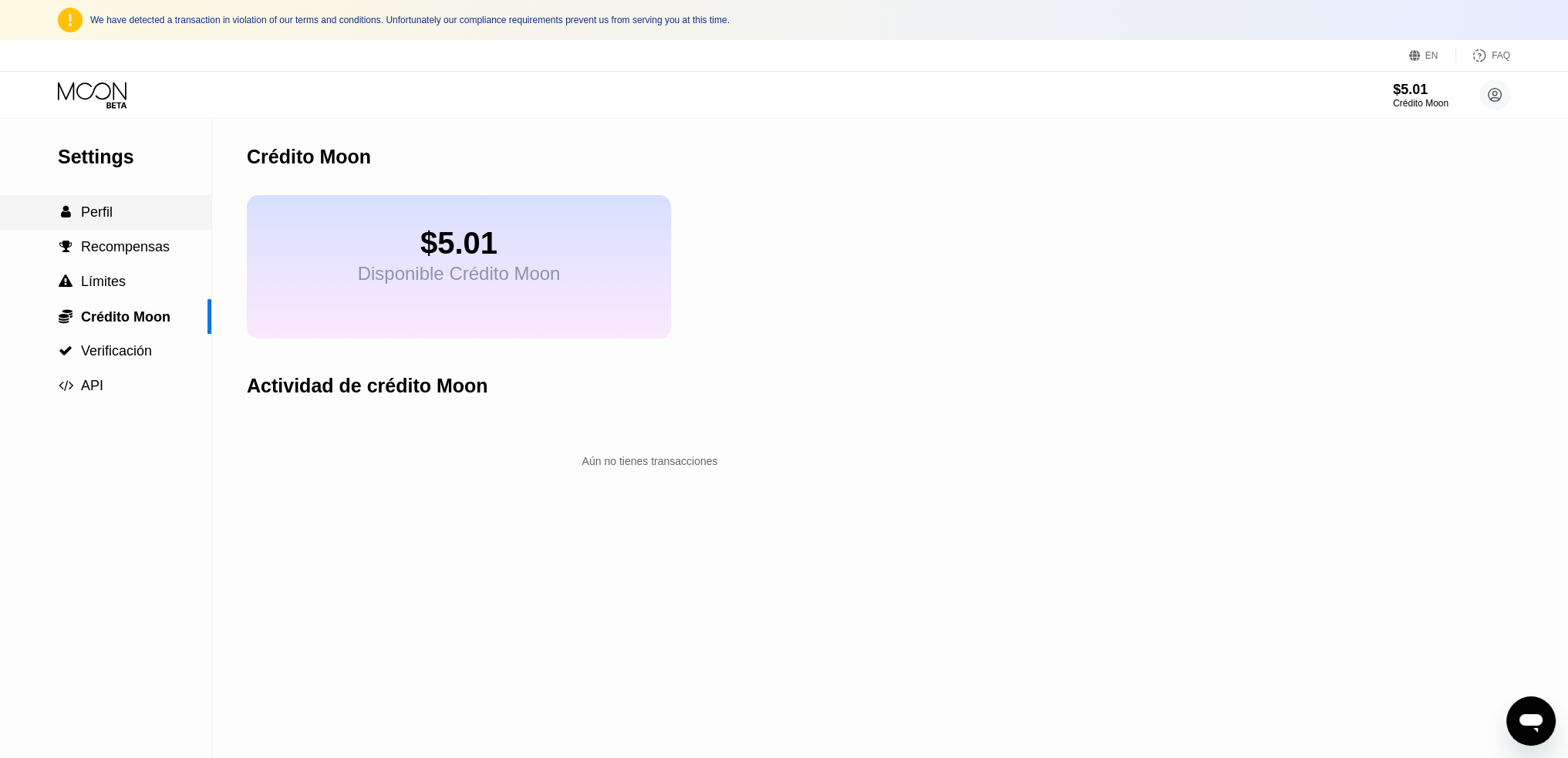
click at [142, 218] on div " Perfil" at bounding box center [105, 212] width 211 height 16
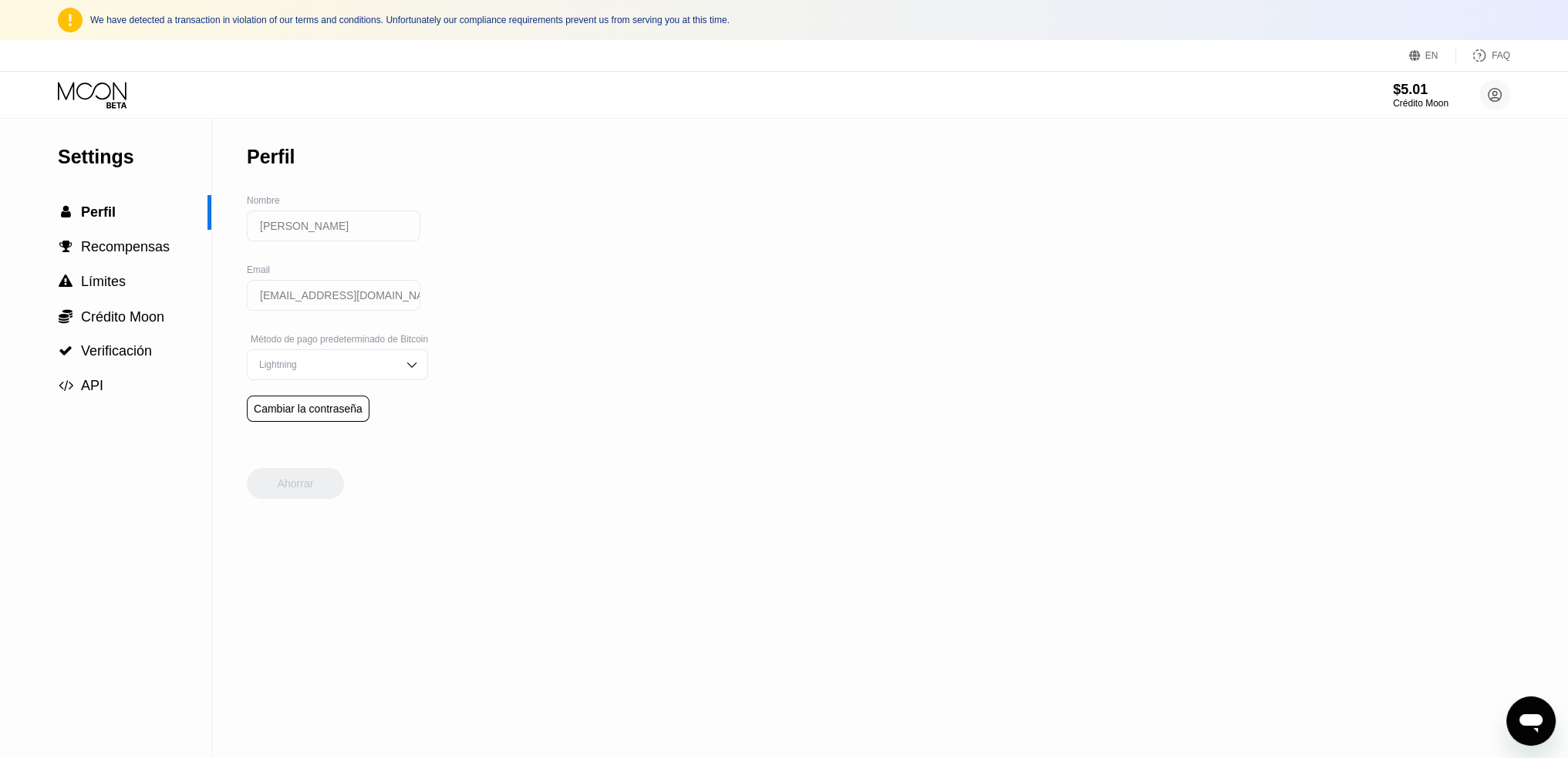
click at [116, 104] on icon at bounding box center [93, 95] width 72 height 27
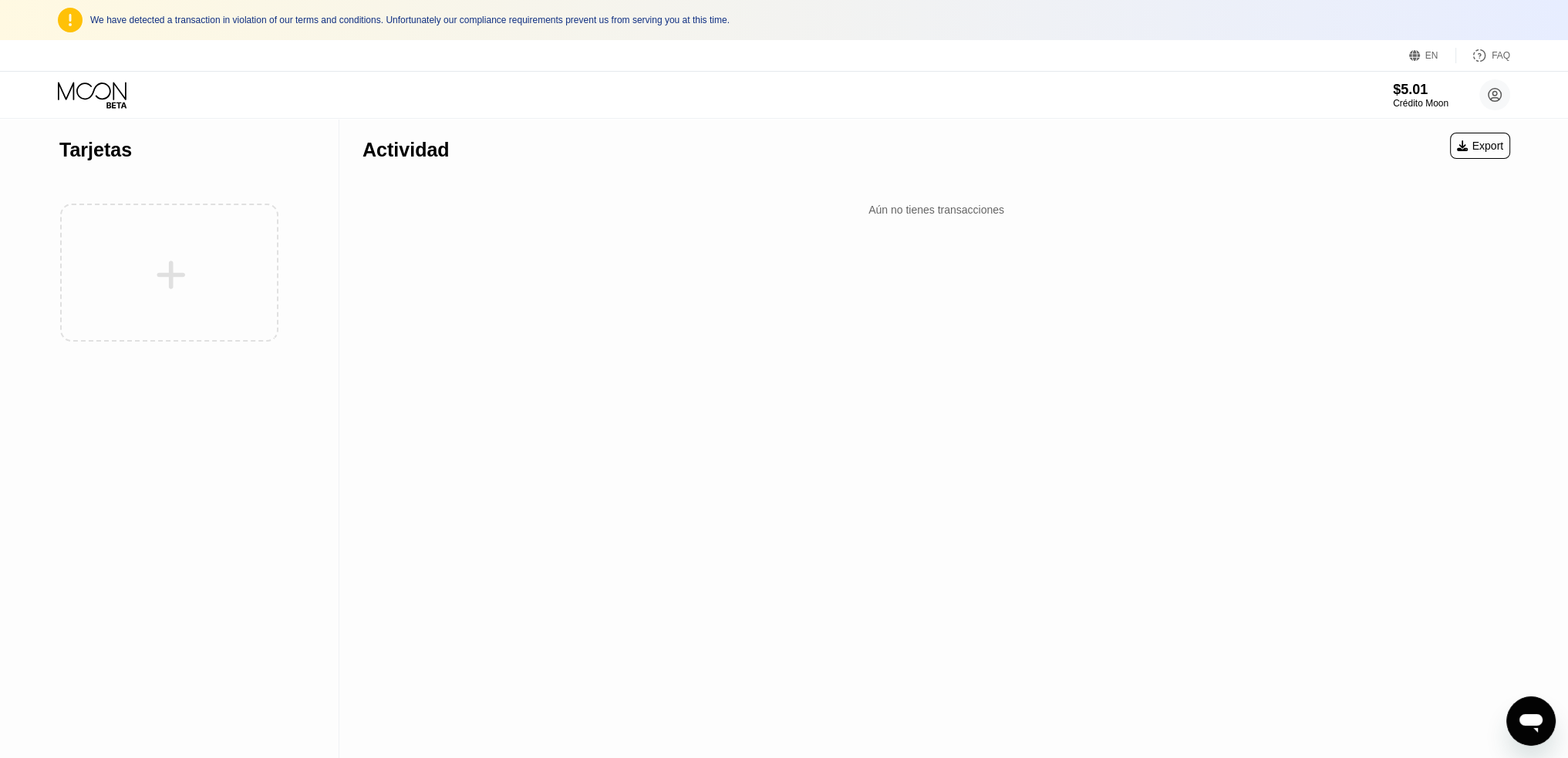
click at [168, 255] on div at bounding box center [169, 273] width 220 height 169
click at [1404, 84] on div "$5.01" at bounding box center [1420, 88] width 57 height 16
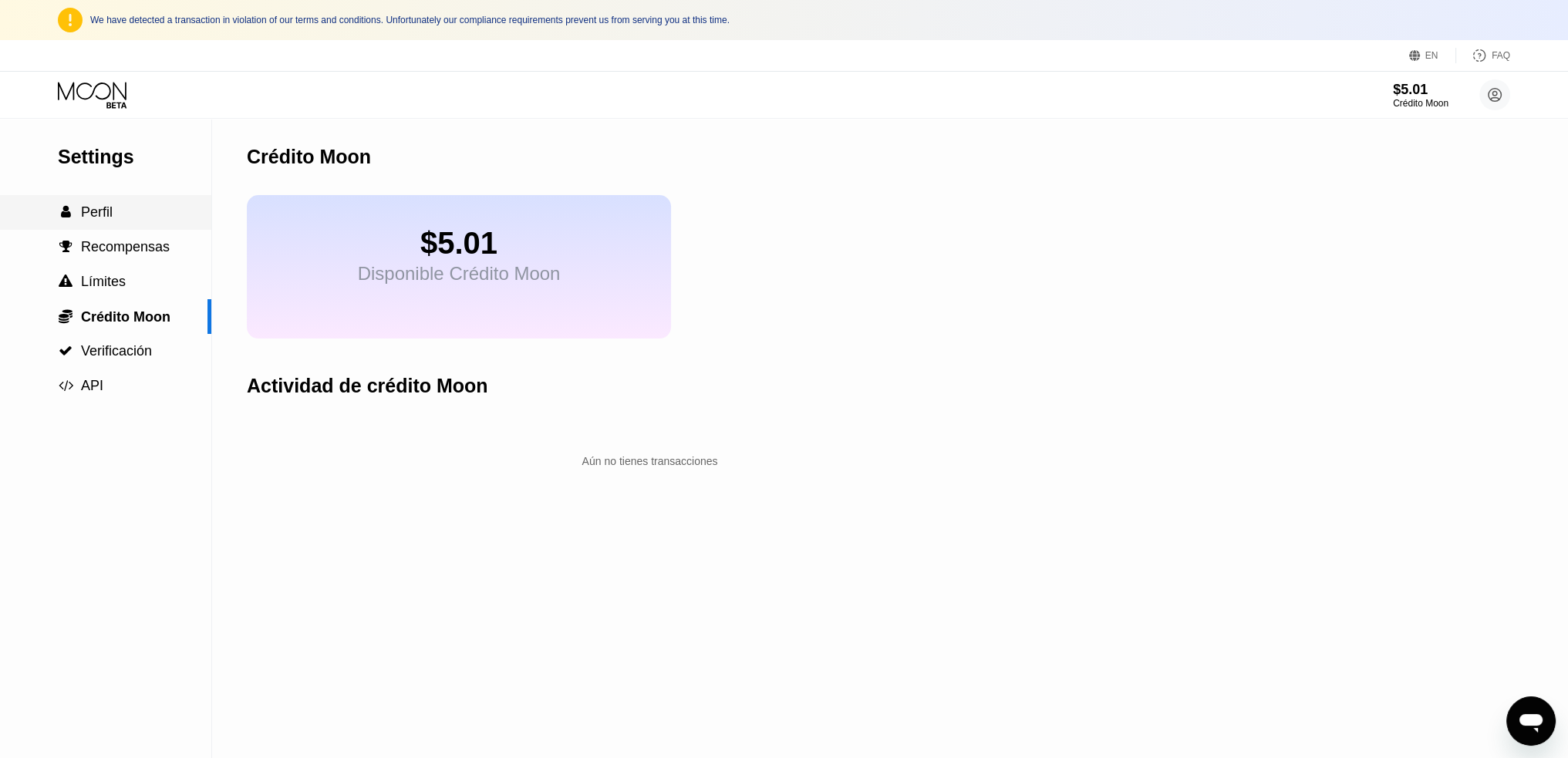
click at [101, 219] on span "Perfil" at bounding box center [97, 212] width 32 height 16
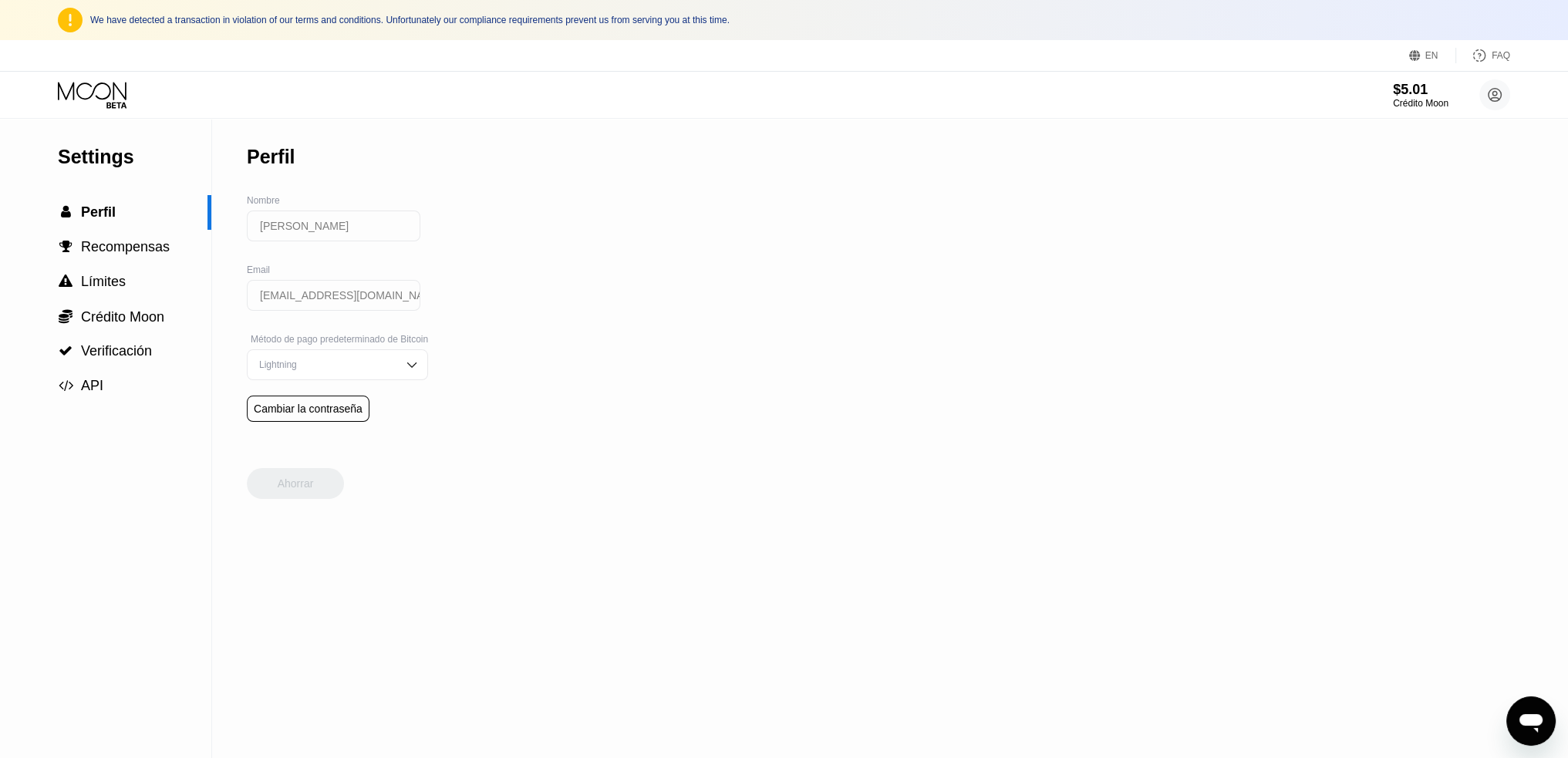
click at [128, 150] on div "Settings" at bounding box center [134, 157] width 154 height 22
click at [111, 92] on icon at bounding box center [93, 95] width 72 height 27
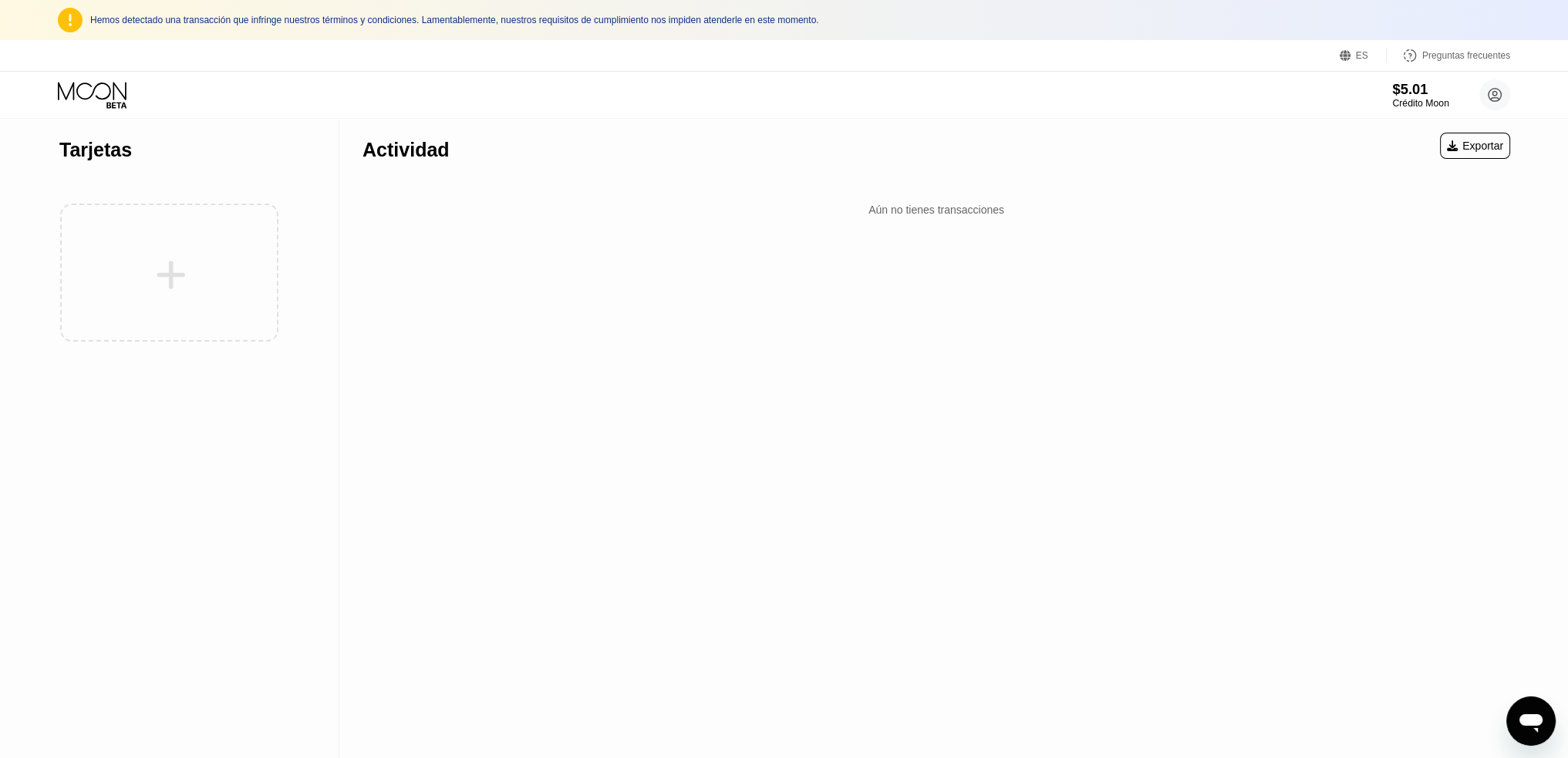
click at [1423, 83] on font "$5.01" at bounding box center [1410, 88] width 35 height 16
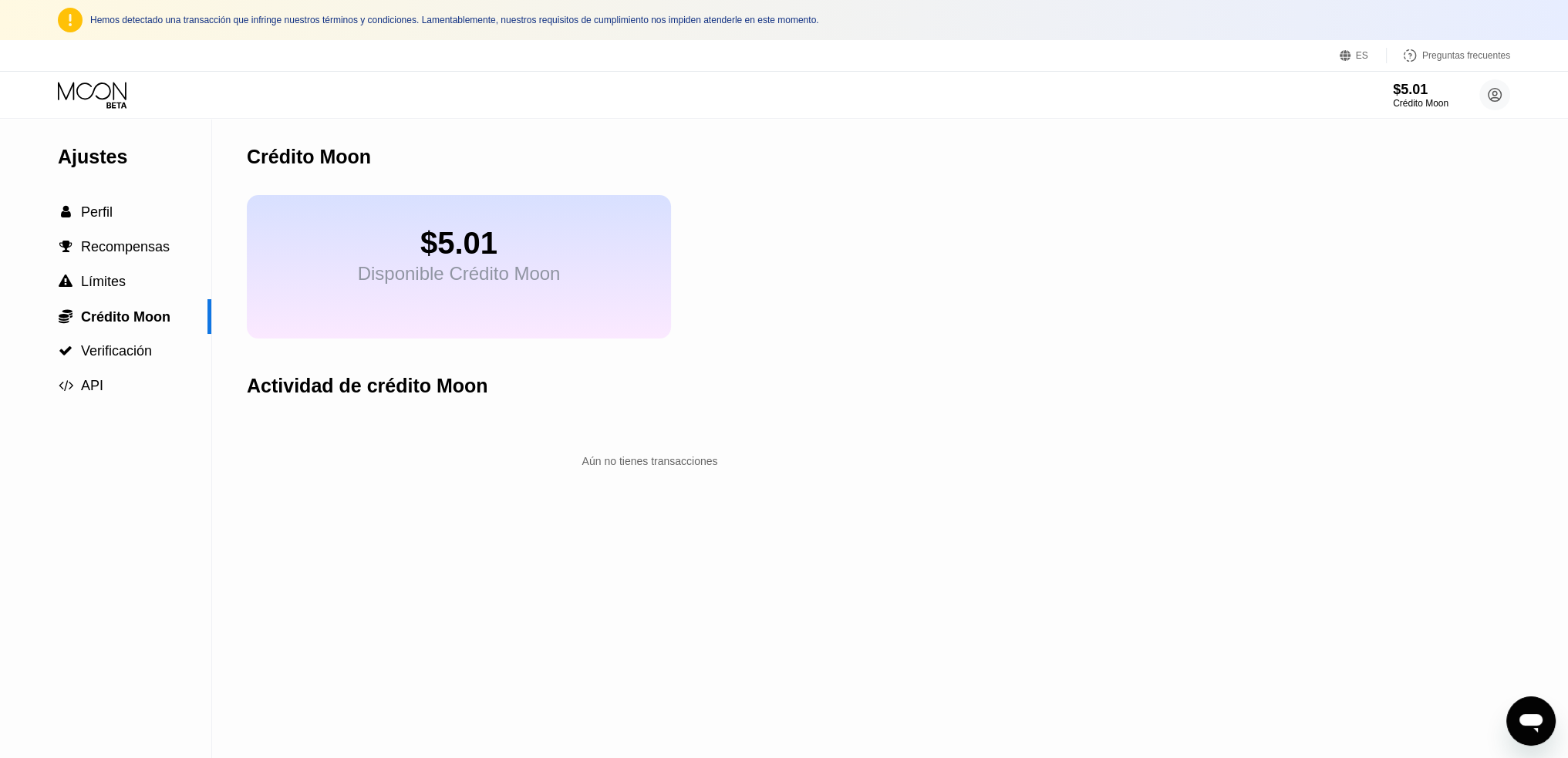
click at [449, 284] on font "Disponible Crédito Moon" at bounding box center [460, 273] width 203 height 20
click at [1401, 88] on font "$5.01" at bounding box center [1410, 88] width 35 height 16
click at [436, 259] on font "$5.01" at bounding box center [459, 243] width 77 height 33
click at [115, 286] on font "Límites" at bounding box center [103, 281] width 45 height 16
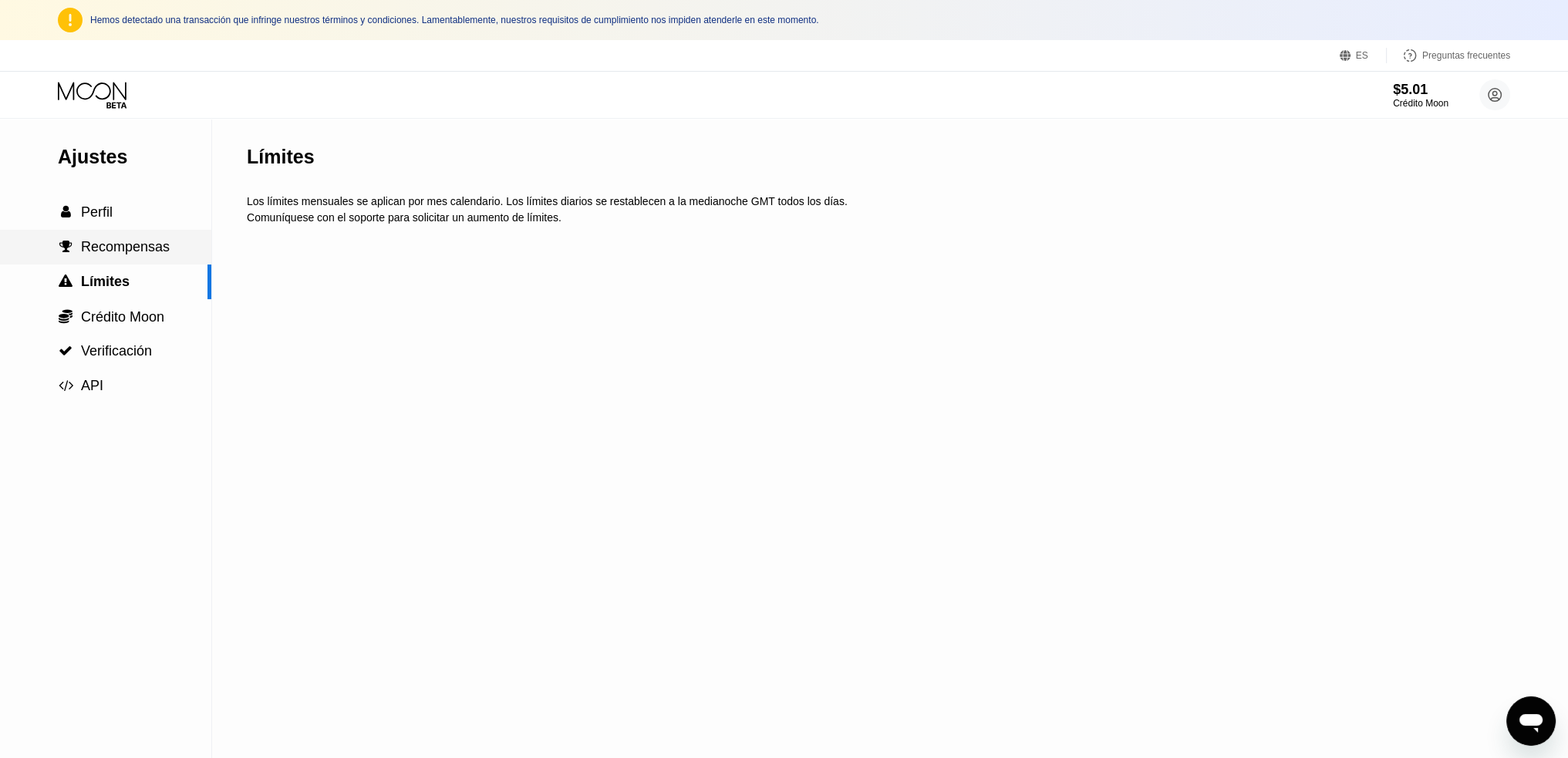
click at [138, 241] on font "Recompensas" at bounding box center [125, 246] width 88 height 16
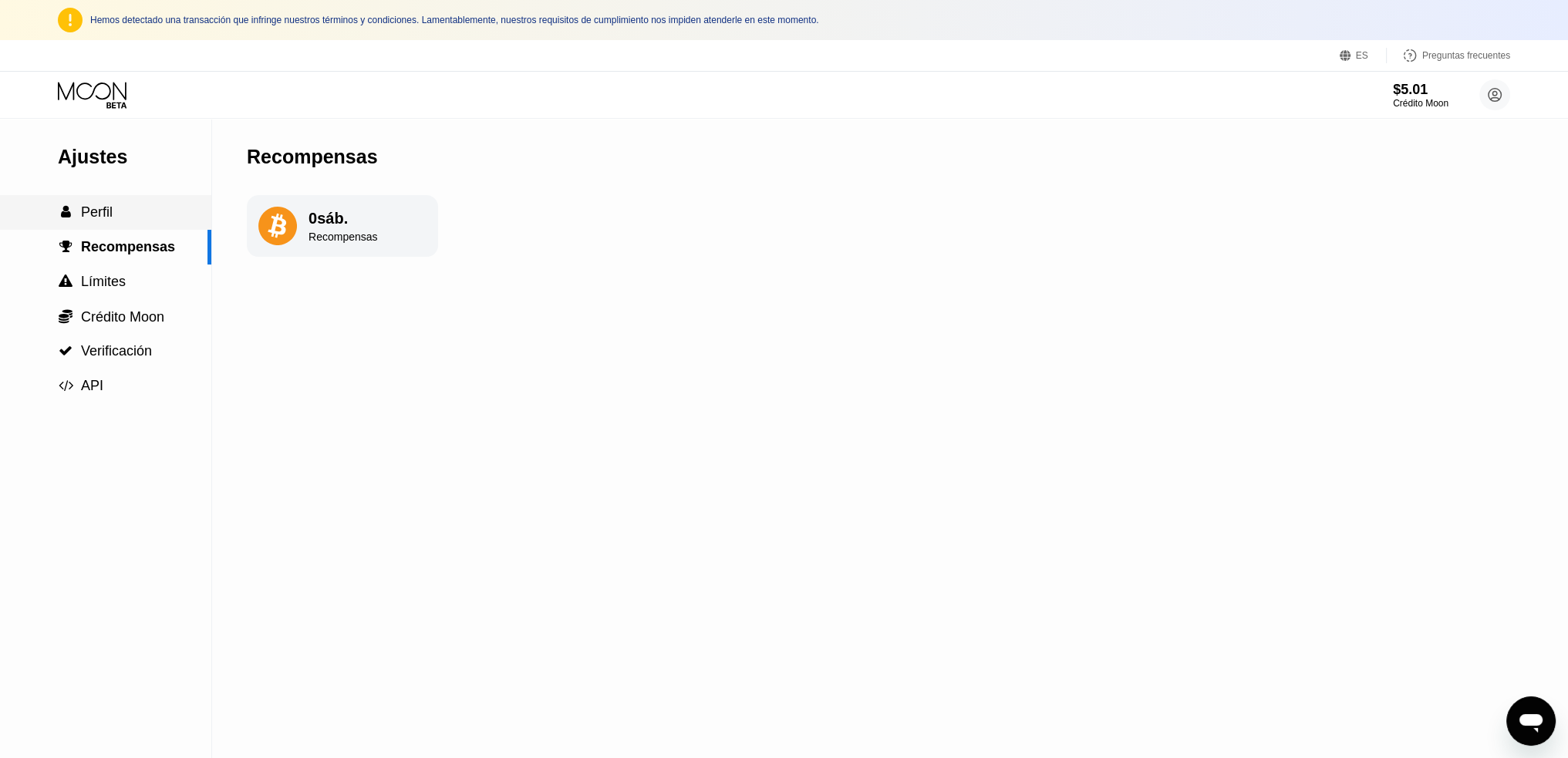
click at [130, 228] on div " Perfil" at bounding box center [105, 212] width 211 height 34
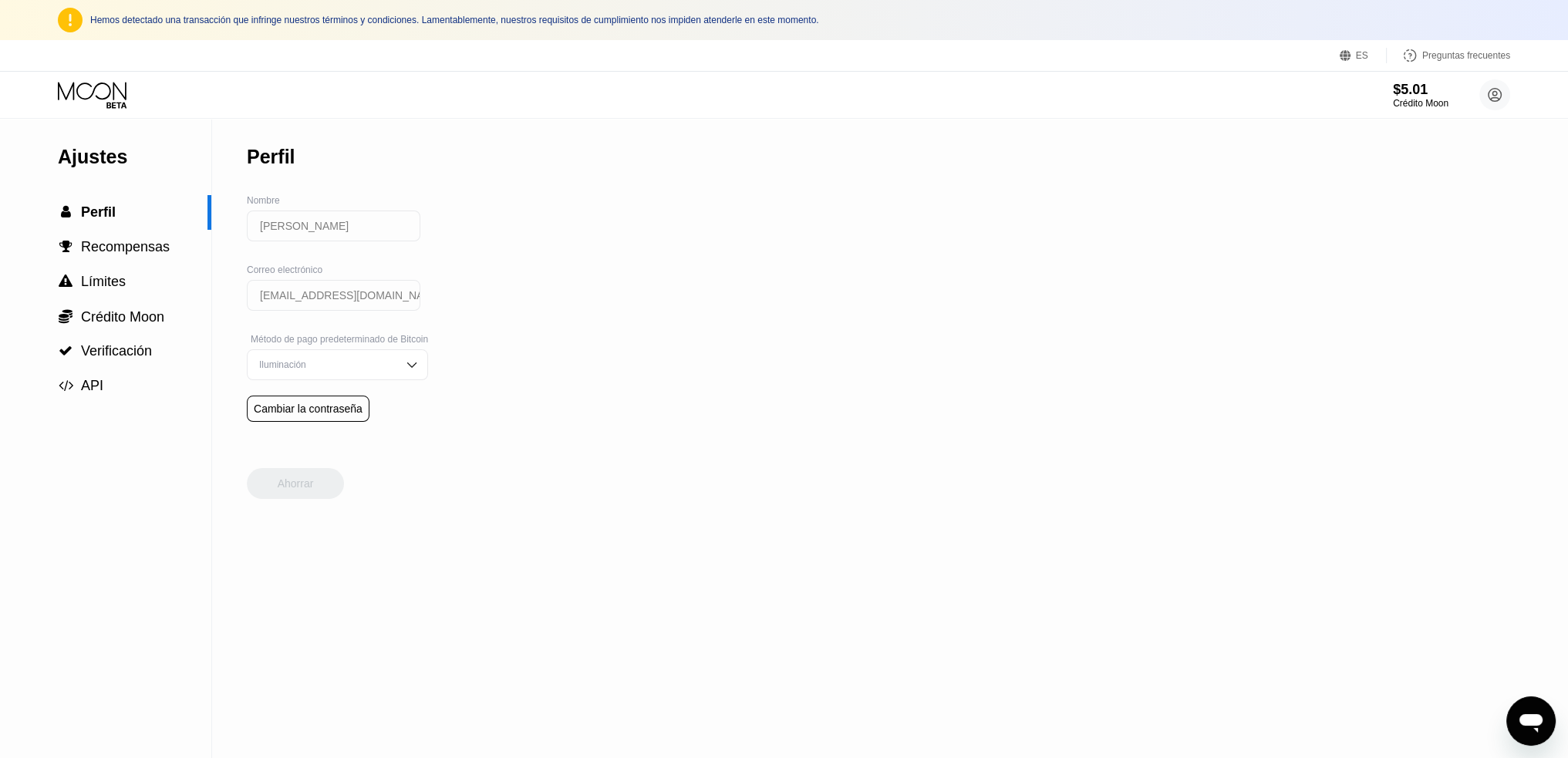
click at [105, 92] on icon at bounding box center [93, 95] width 72 height 27
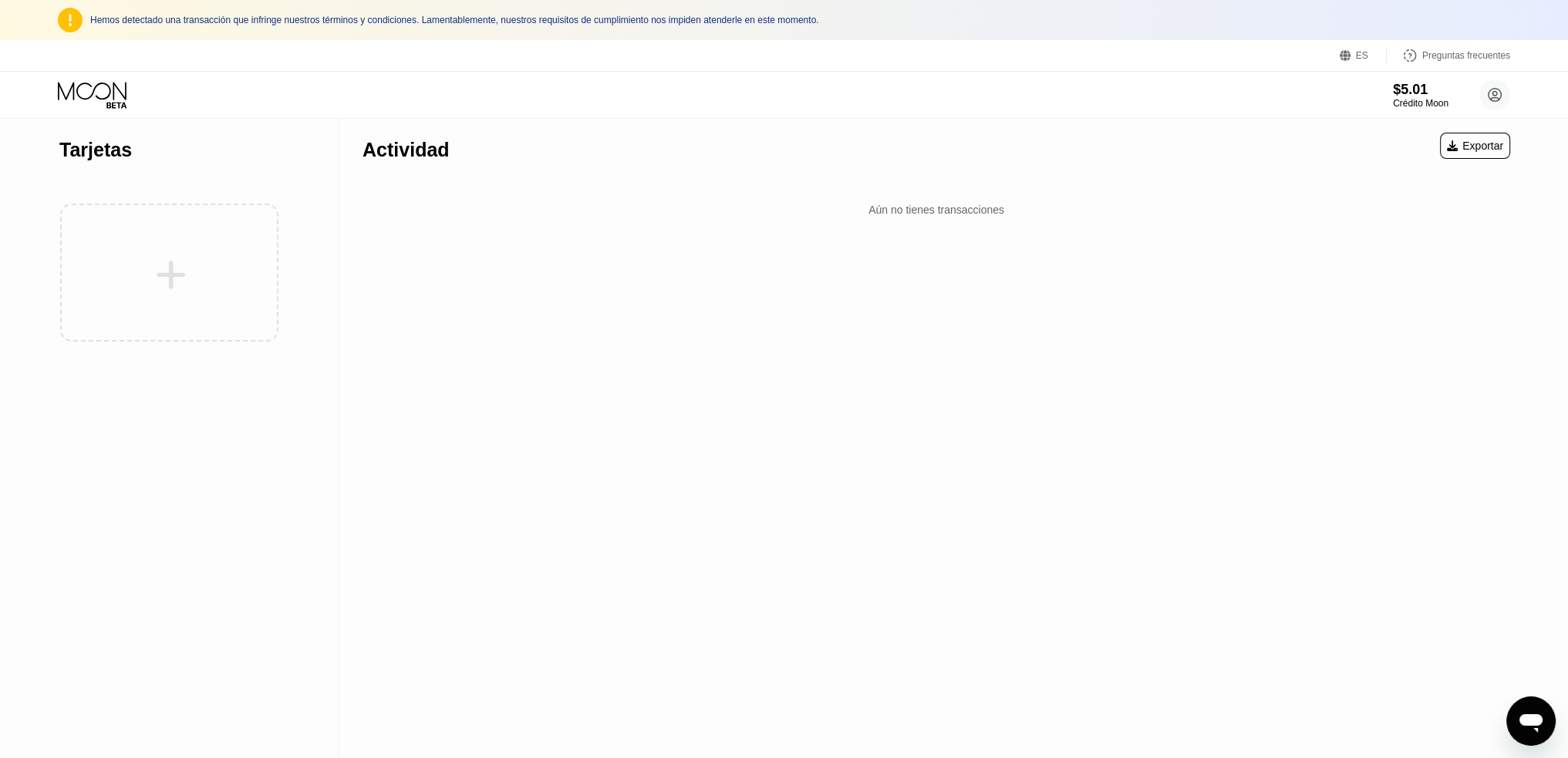
click at [196, 280] on div at bounding box center [169, 273] width 220 height 169
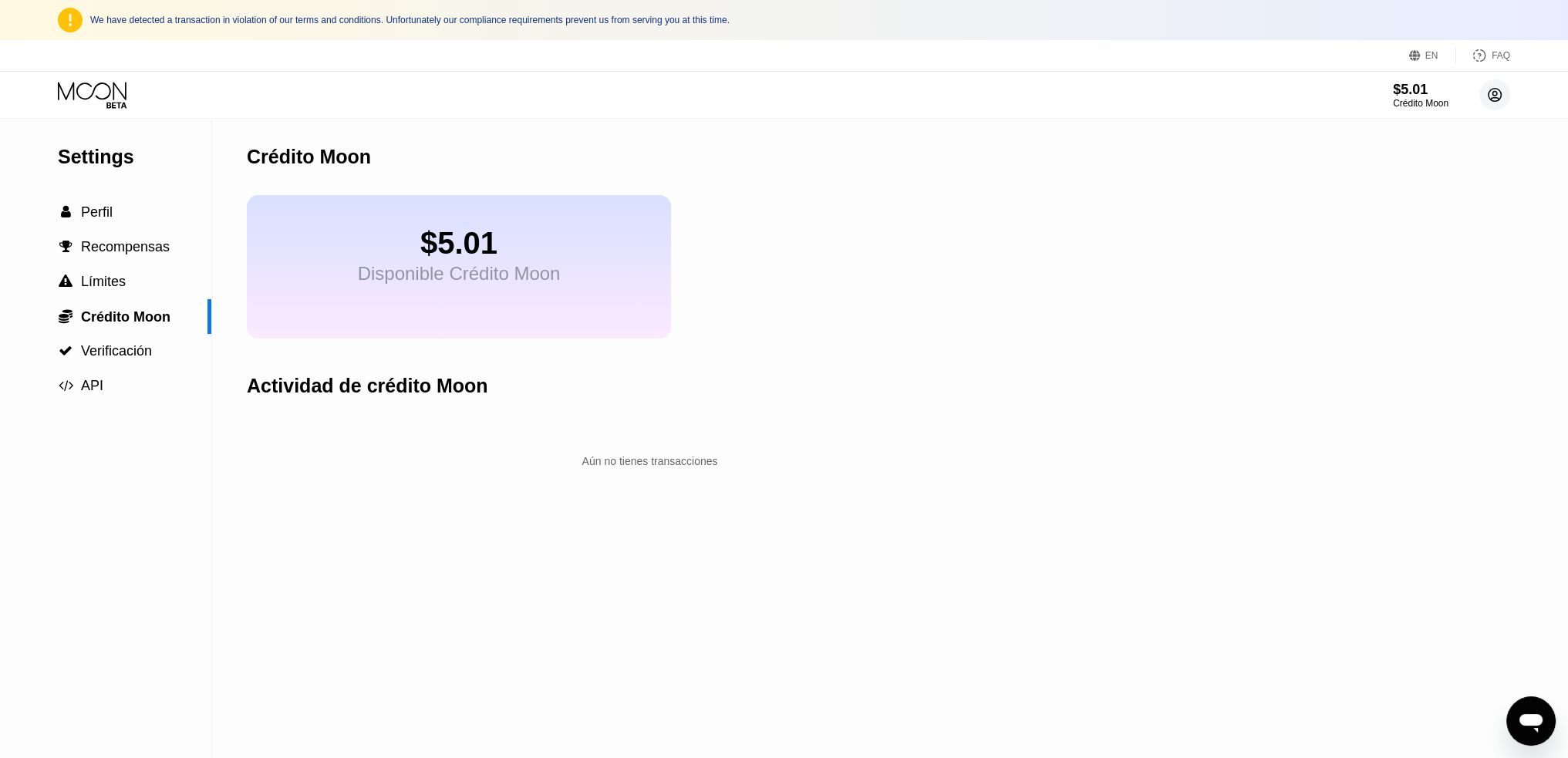
click at [1500, 95] on circle at bounding box center [1494, 94] width 31 height 31
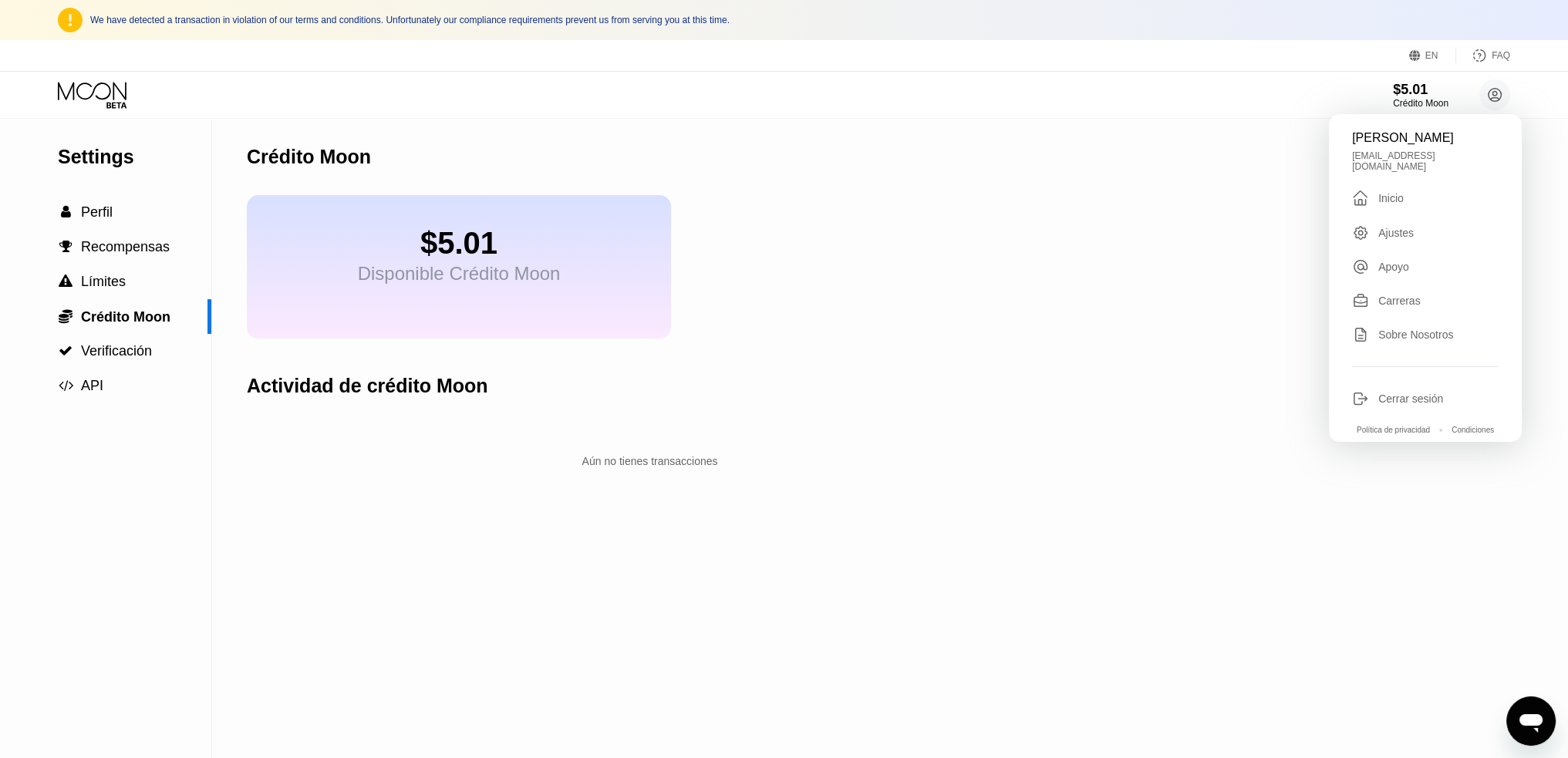
click at [1414, 228] on div "Ajustes" at bounding box center [1426, 233] width 147 height 17
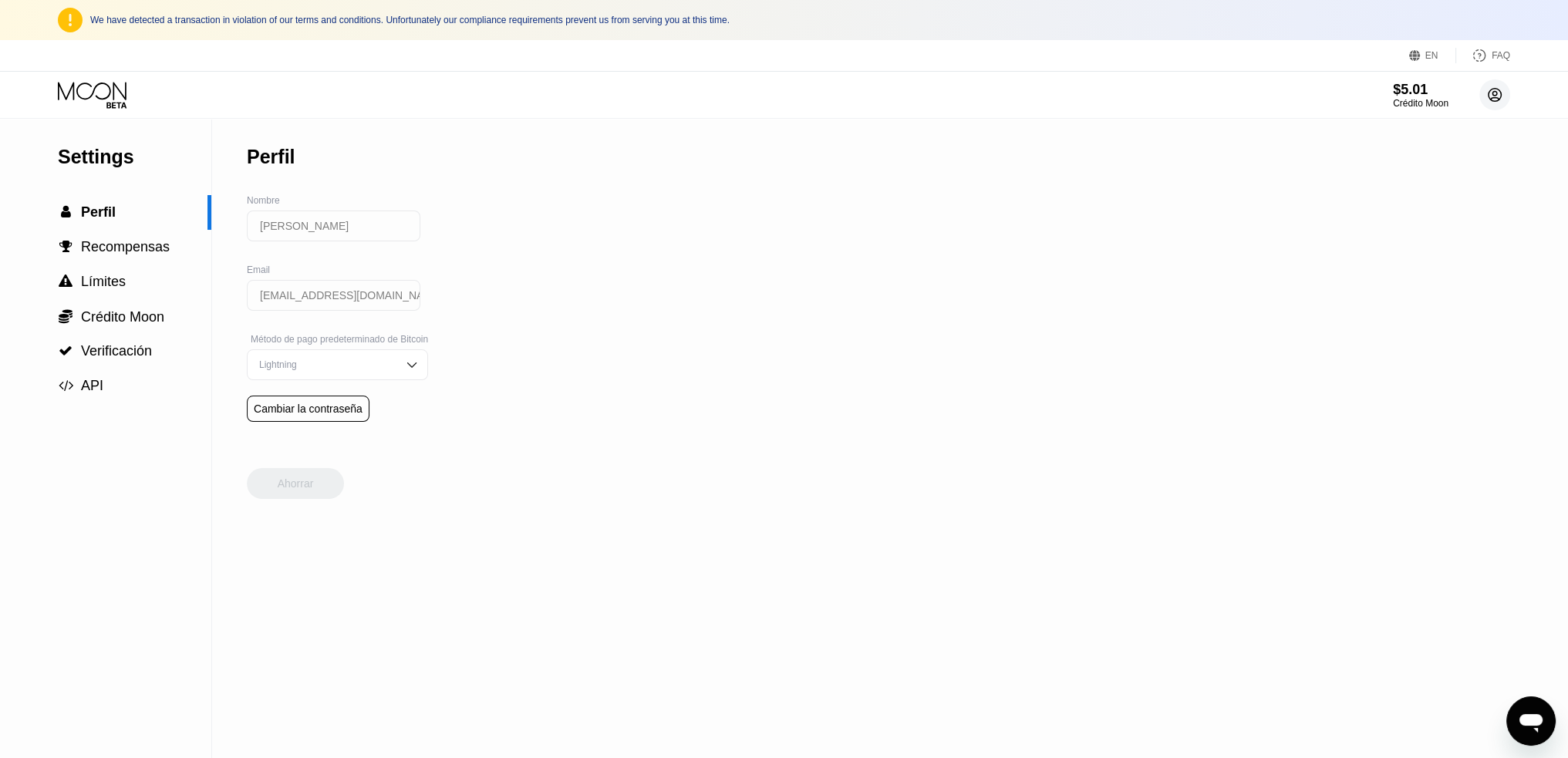
click at [1496, 95] on circle at bounding box center [1494, 94] width 31 height 31
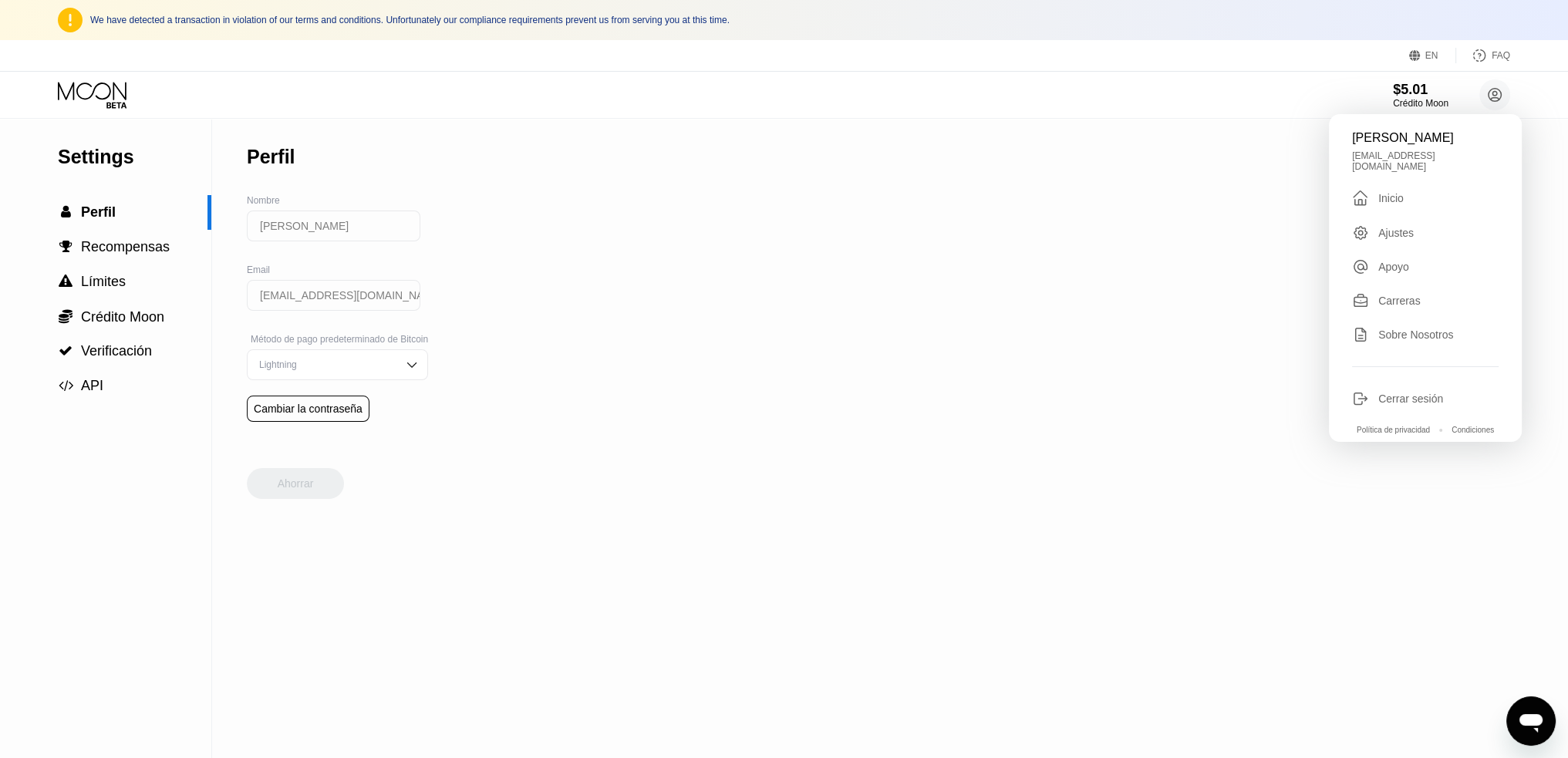
click at [1404, 260] on div "Apoyo" at bounding box center [1394, 266] width 31 height 12
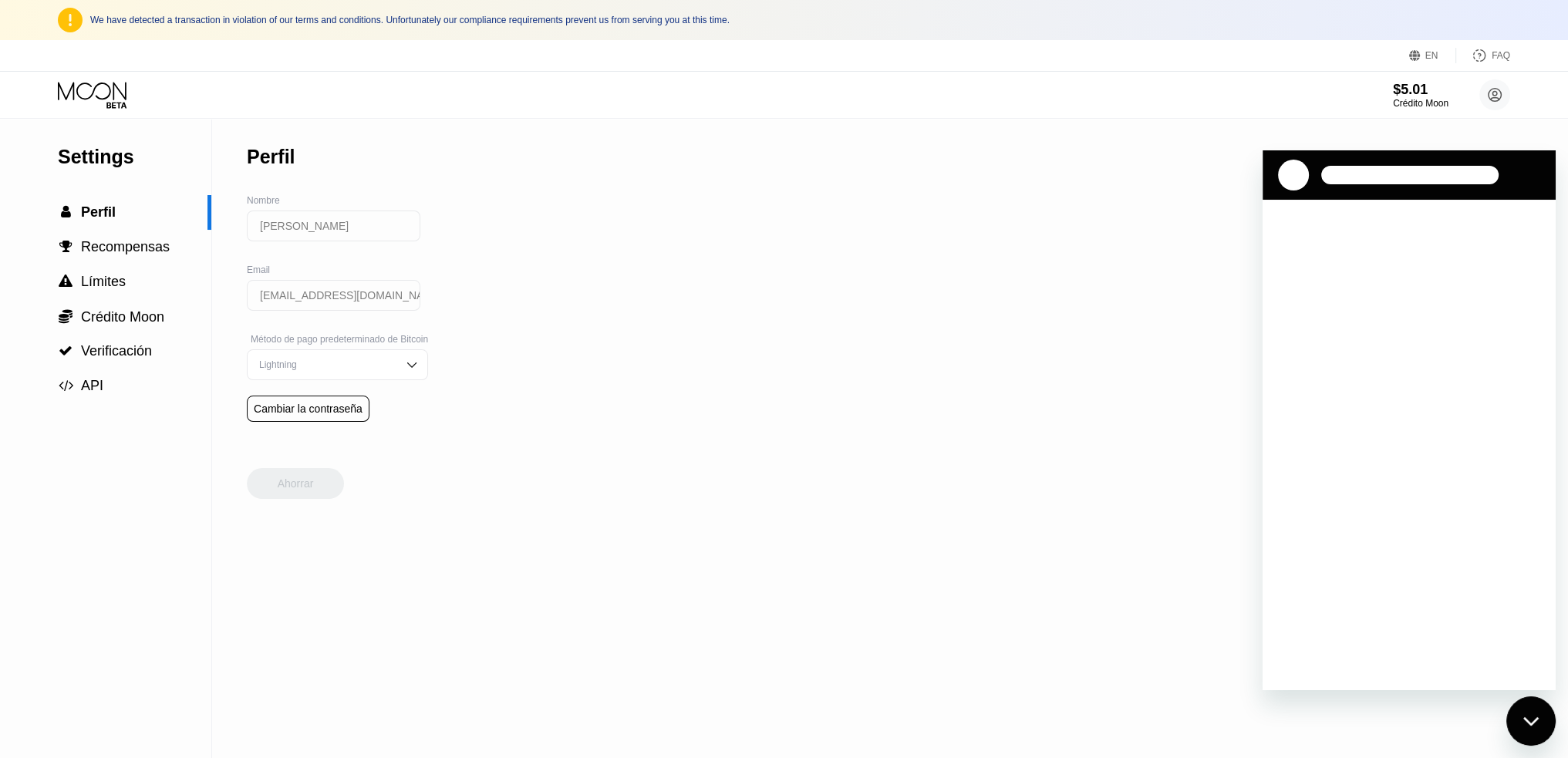
click at [1532, 689] on div "Cargando conversación" at bounding box center [1409, 445] width 293 height 490
drag, startPoint x: 1532, startPoint y: 711, endPoint x: 3039, endPoint y: 1331, distance: 1629.6
click at [1532, 711] on div "Cerrar ventana de mensajería" at bounding box center [1532, 721] width 47 height 47
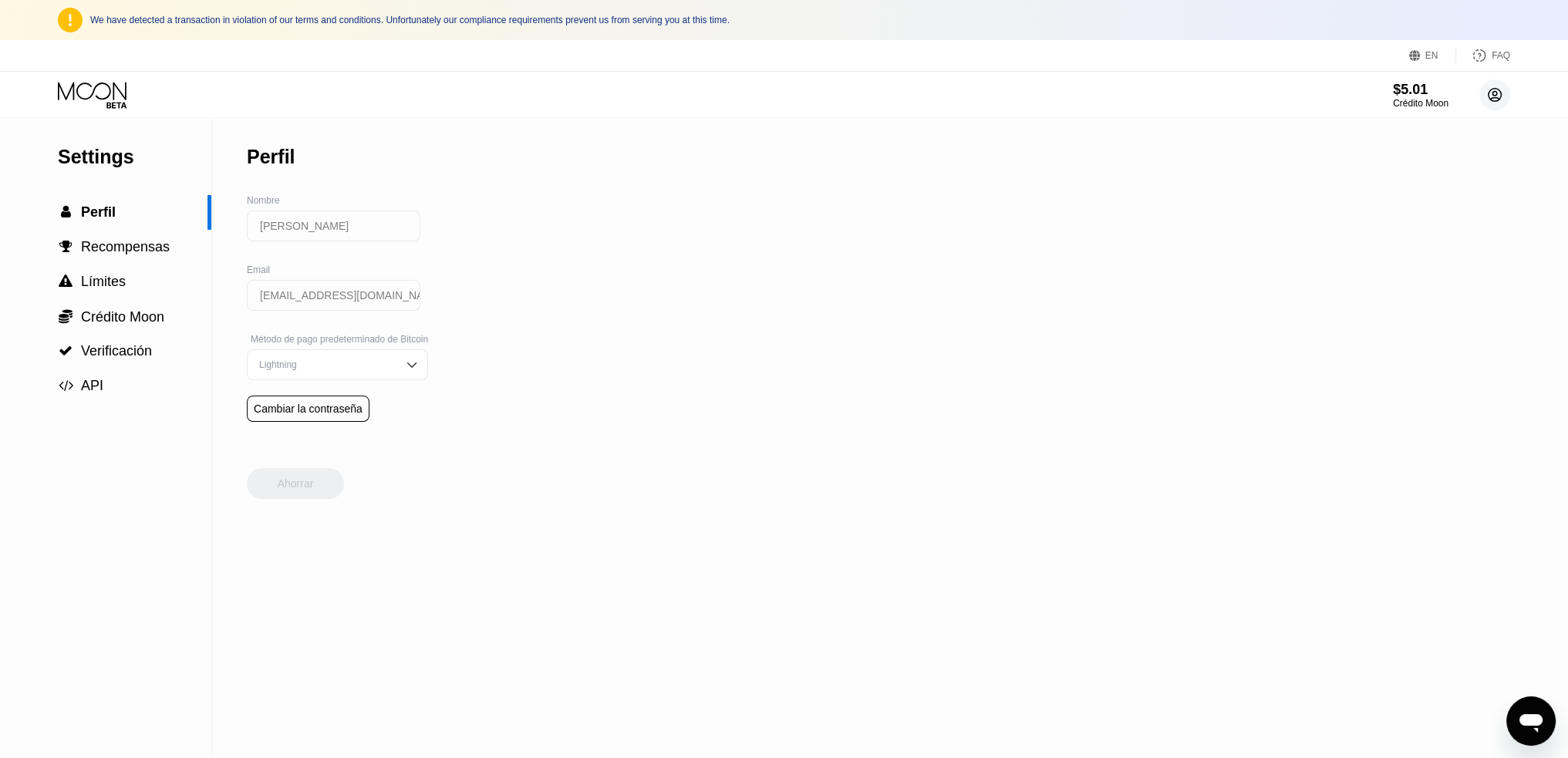
click at [1481, 93] on circle at bounding box center [1494, 94] width 31 height 31
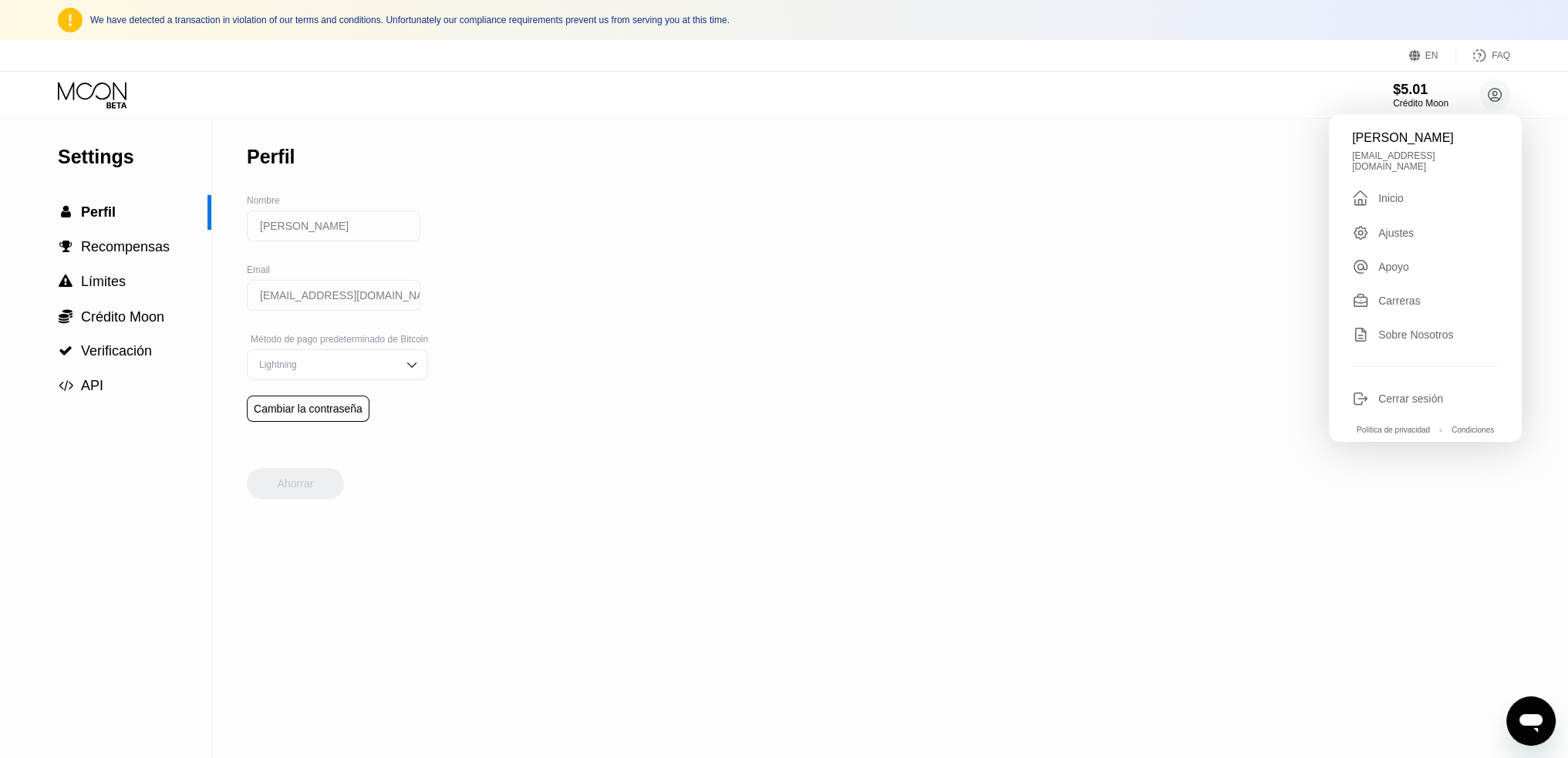
click at [1388, 195] on div "Inicio" at bounding box center [1391, 197] width 25 height 12
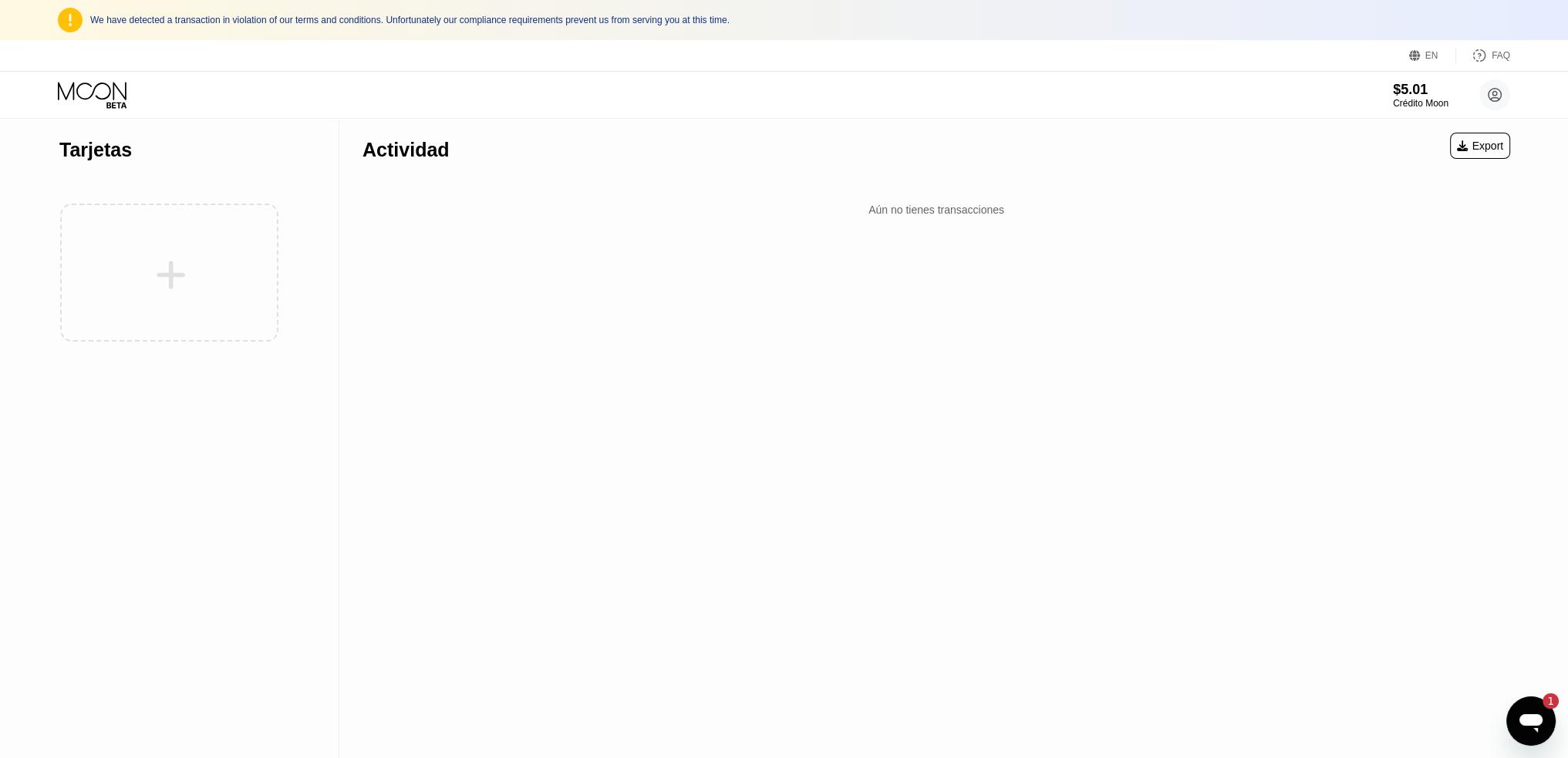
click at [122, 246] on div at bounding box center [169, 273] width 220 height 169
click at [1432, 52] on div "EN" at bounding box center [1432, 56] width 13 height 11
click at [568, 107] on div "Alejandro Vergel Valdes azerothcu@gmail.com  Inicio Ajustes Apoyo Carreras Sob…" at bounding box center [784, 95] width 1568 height 47
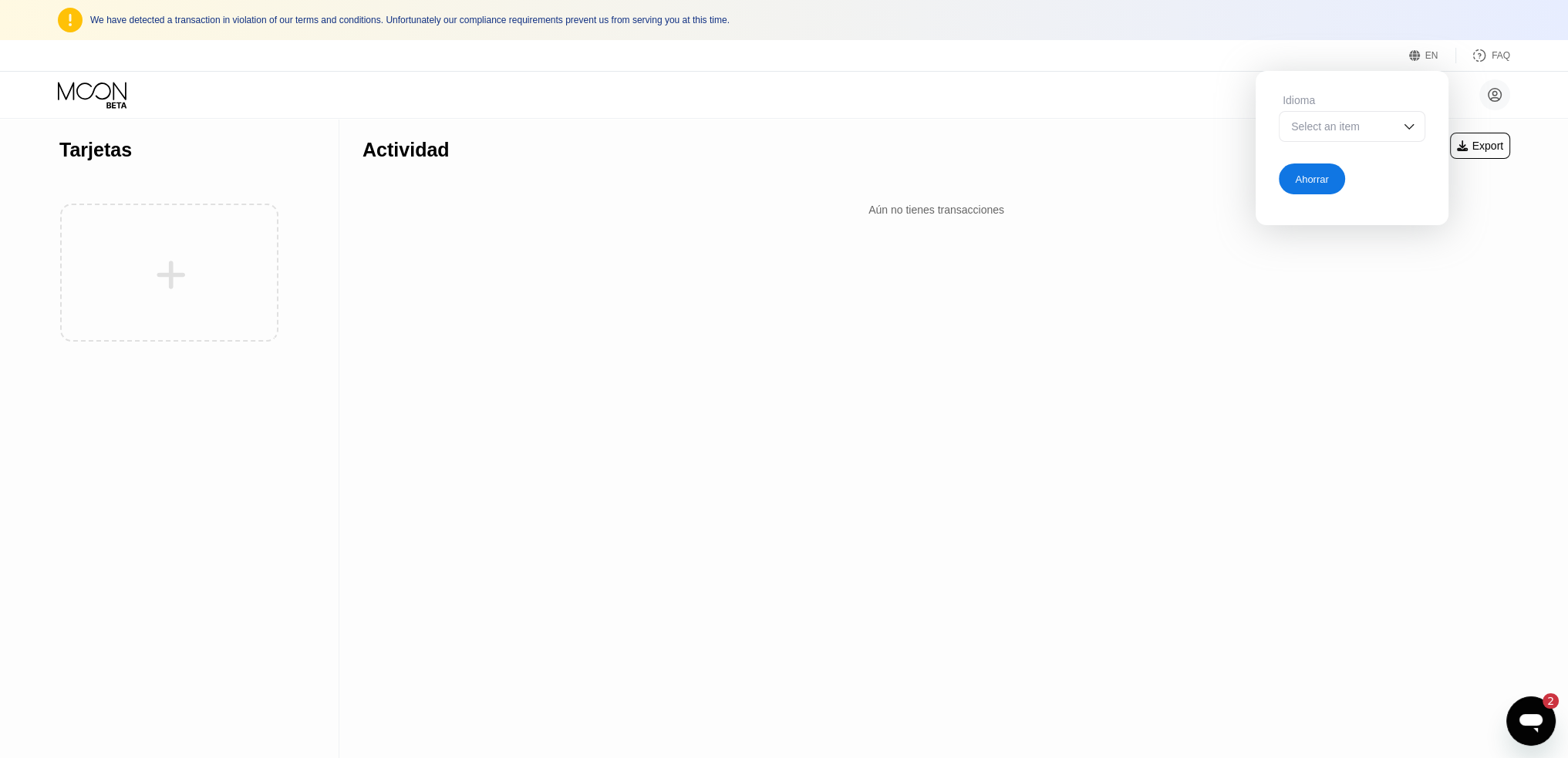
click at [768, 111] on div "Alejandro Vergel Valdes azerothcu@gmail.com  Inicio Ajustes Apoyo Carreras Sob…" at bounding box center [784, 95] width 1568 height 47
drag, startPoint x: 685, startPoint y: 67, endPoint x: 650, endPoint y: 65, distance: 35.1
click at [685, 67] on div "EN Idioma Select an item Ahorrar FAQ" at bounding box center [784, 56] width 1568 height 32
click at [80, 90] on icon at bounding box center [93, 95] width 72 height 27
type textarea "x"
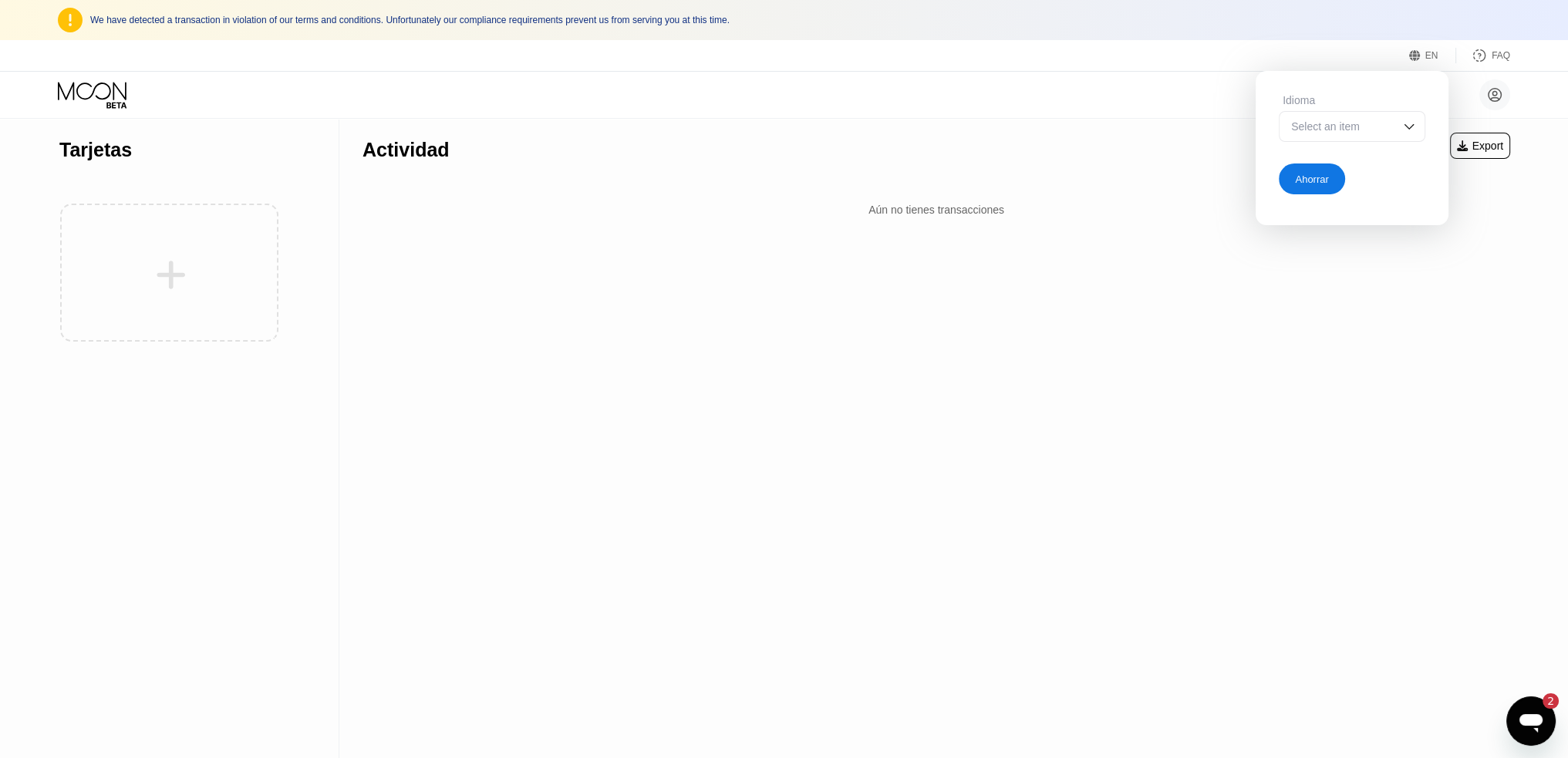
click at [886, 264] on div "Actividad Export Aún no tienes transacciones" at bounding box center [936, 438] width 1194 height 639
click at [127, 265] on div at bounding box center [169, 273] width 220 height 169
click at [117, 86] on icon at bounding box center [93, 95] width 72 height 27
